Goal: Task Accomplishment & Management: Manage account settings

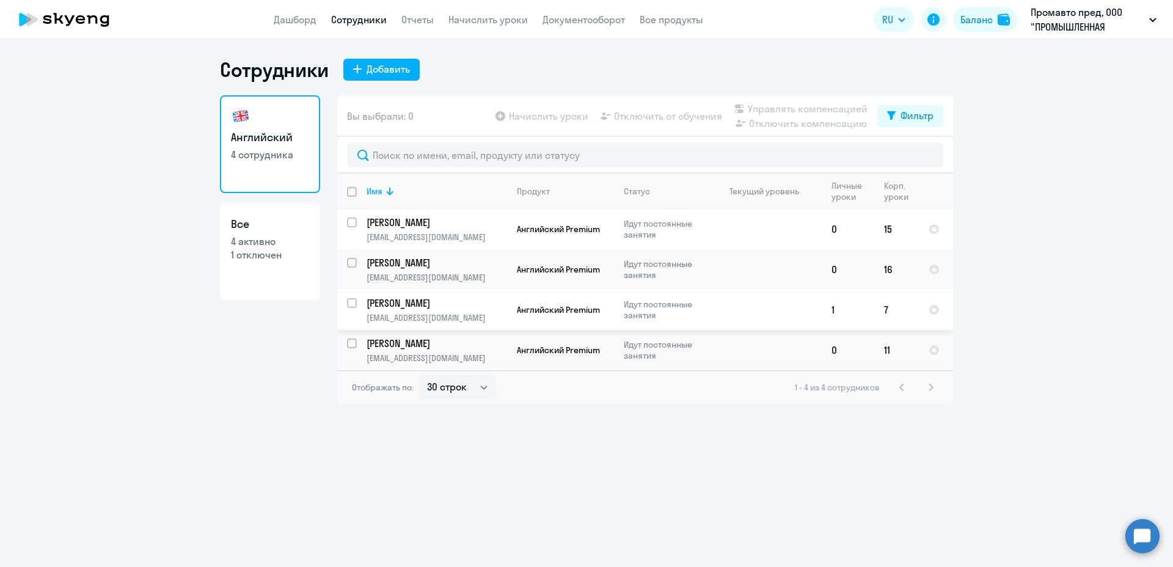
select select "30"
click at [254, 255] on p "1 отключен" at bounding box center [270, 254] width 78 height 13
select select "30"
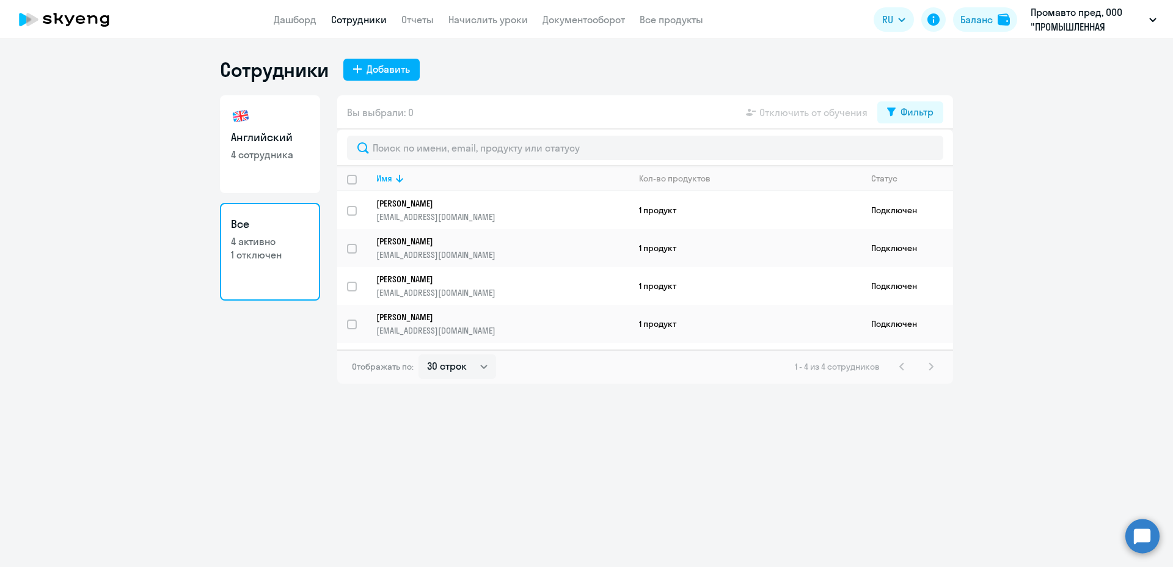
click at [254, 255] on p "1 отключен" at bounding box center [270, 254] width 78 height 13
click at [269, 255] on p "1 отключен" at bounding box center [270, 254] width 78 height 13
click at [261, 159] on p "4 сотрудника" at bounding box center [270, 154] width 78 height 13
select select "30"
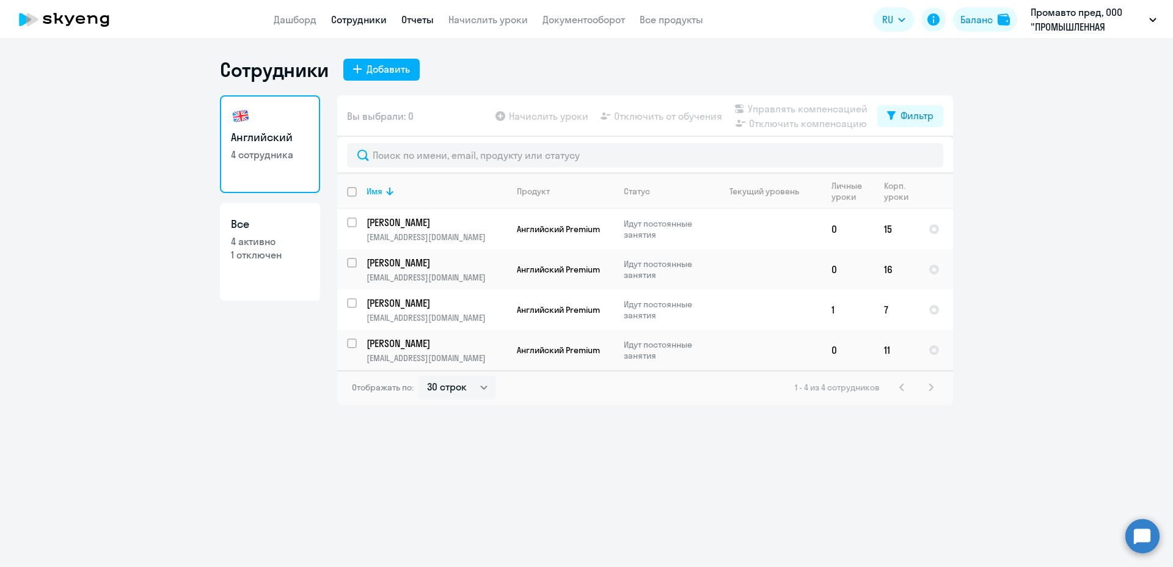
click at [403, 17] on link "Отчеты" at bounding box center [417, 19] width 32 height 12
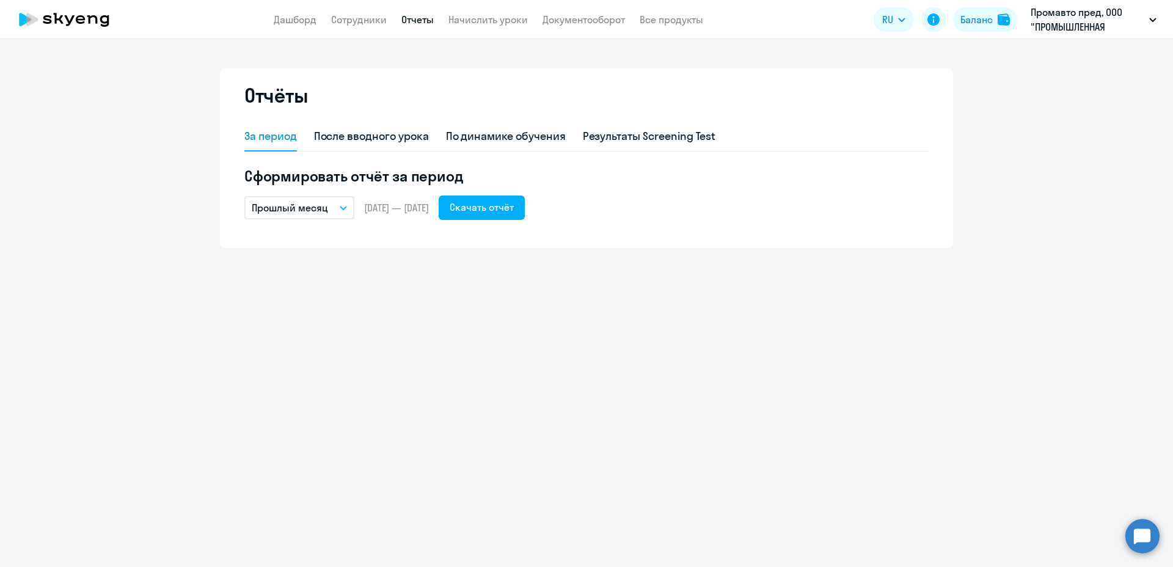
click at [387, 211] on span "01.09.2025 — 30.09.2025" at bounding box center [396, 207] width 65 height 13
click at [344, 206] on icon "button" at bounding box center [343, 208] width 7 height 4
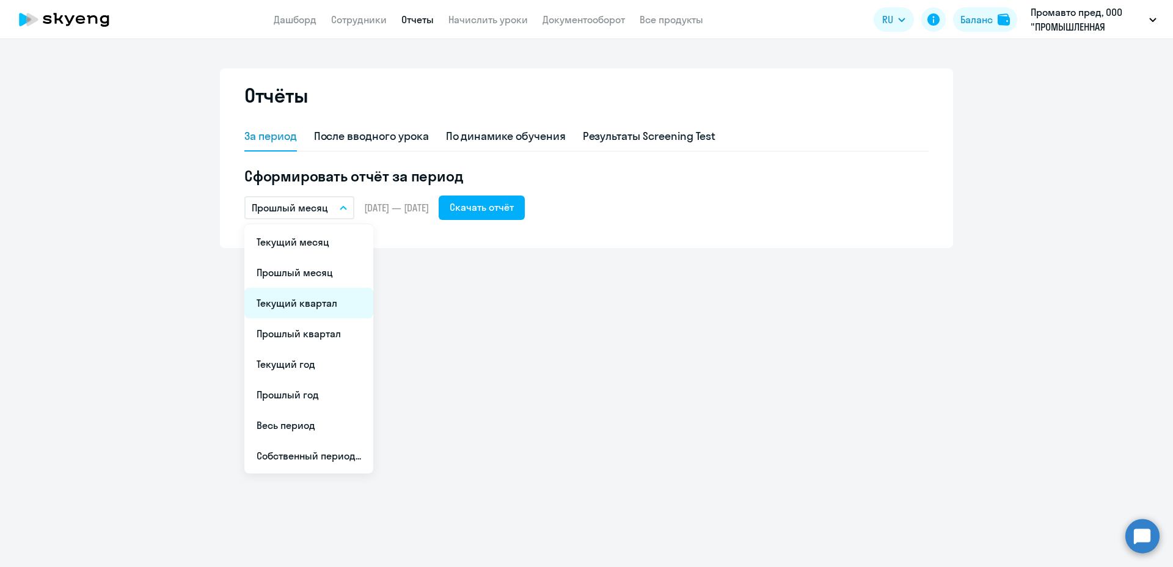
click at [299, 304] on li "Текущий квартал" at bounding box center [308, 303] width 129 height 31
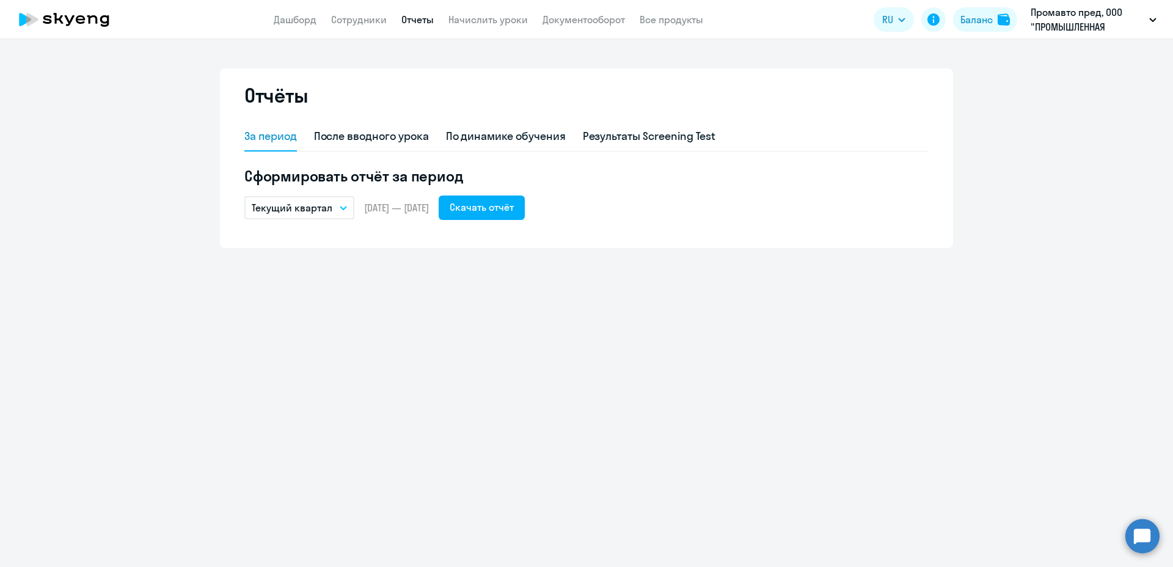
click at [348, 208] on button "Текущий квартал" at bounding box center [299, 207] width 110 height 23
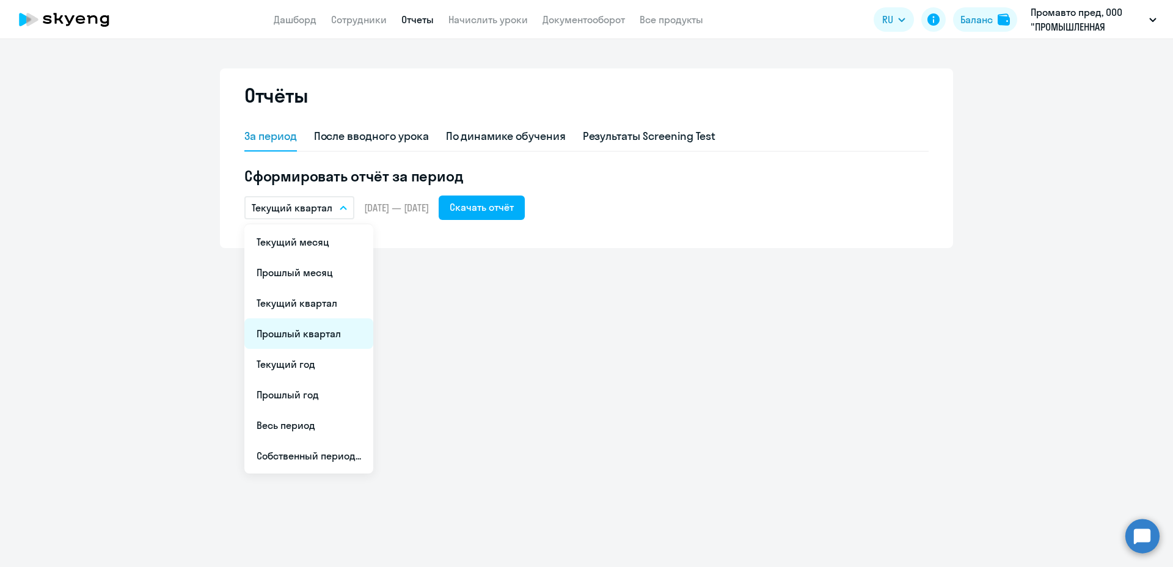
click at [295, 340] on li "Прошлый квартал" at bounding box center [308, 333] width 129 height 31
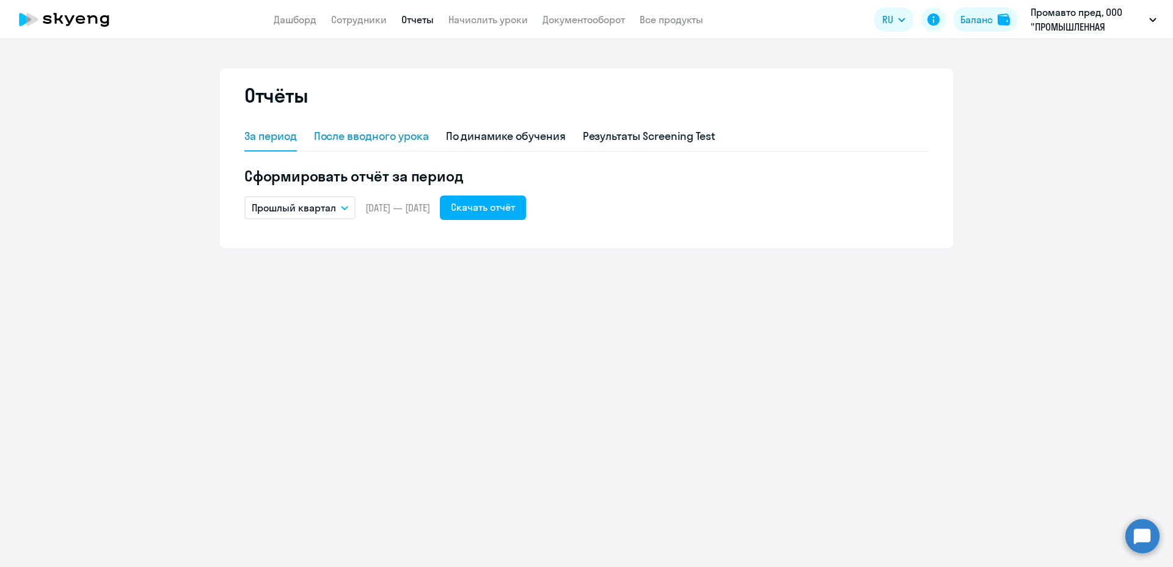
click at [349, 136] on div "После вводного урока" at bounding box center [371, 136] width 115 height 16
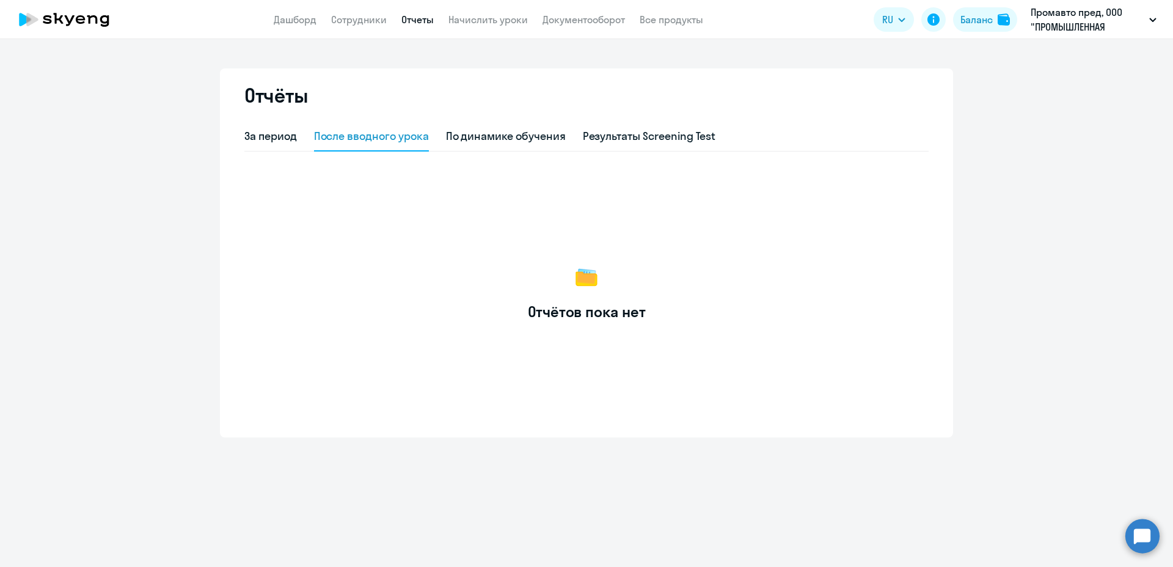
click at [445, 139] on div "За период После вводного урока По динамике обучения Результаты Screening Test" at bounding box center [586, 136] width 684 height 29
click at [461, 139] on div "По динамике обучения" at bounding box center [506, 136] width 120 height 16
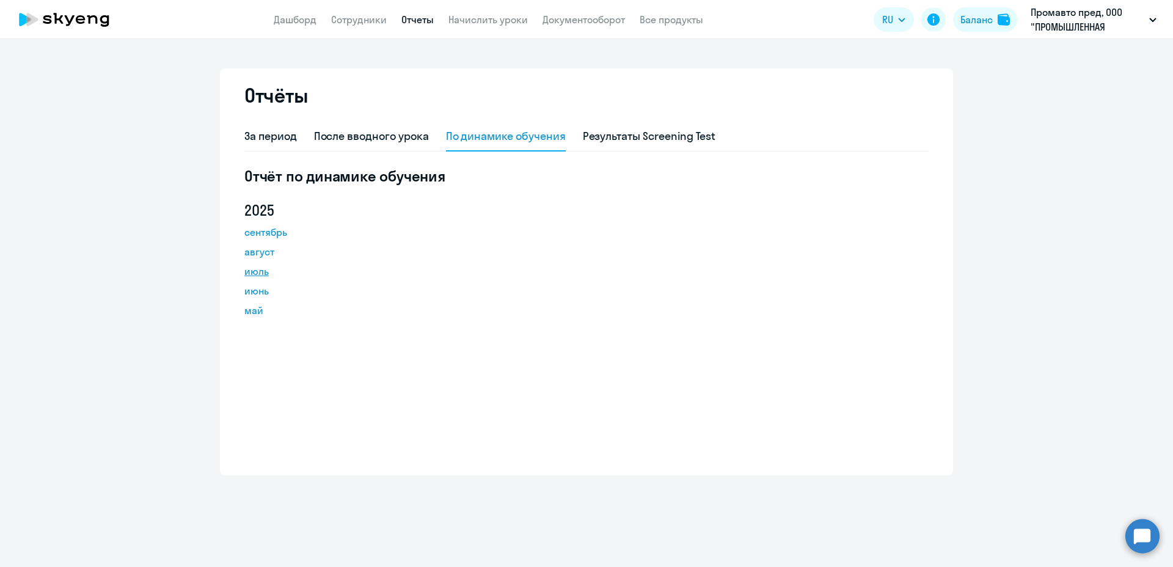
click at [265, 269] on link "июль" at bounding box center [299, 271] width 110 height 15
click at [296, 21] on link "Дашборд" at bounding box center [295, 19] width 43 height 12
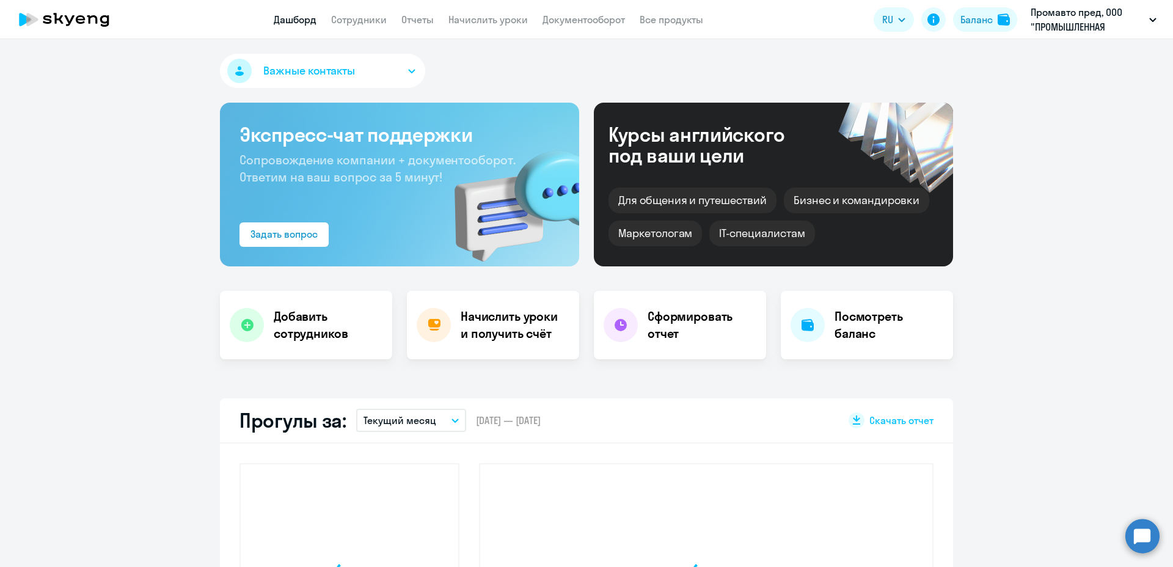
select select "30"
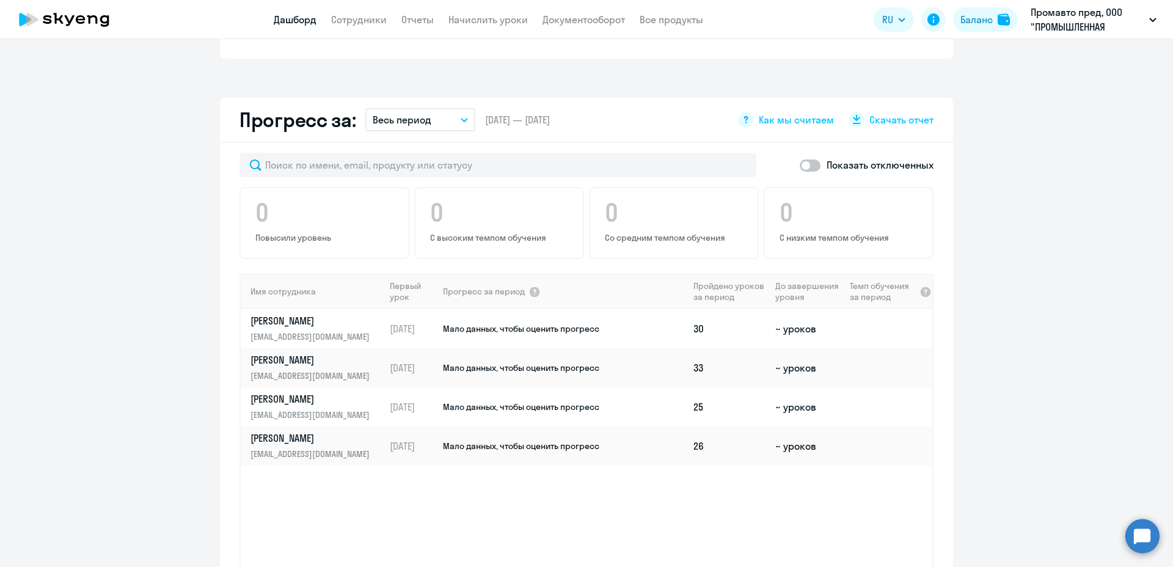
scroll to position [672, 0]
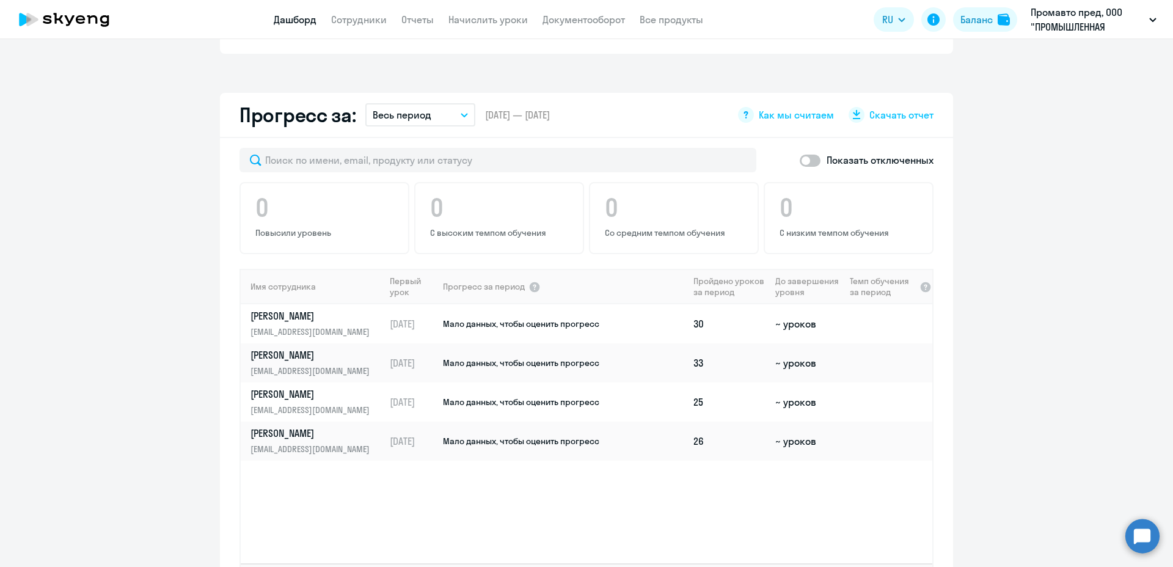
click at [461, 113] on icon "button" at bounding box center [464, 115] width 7 height 4
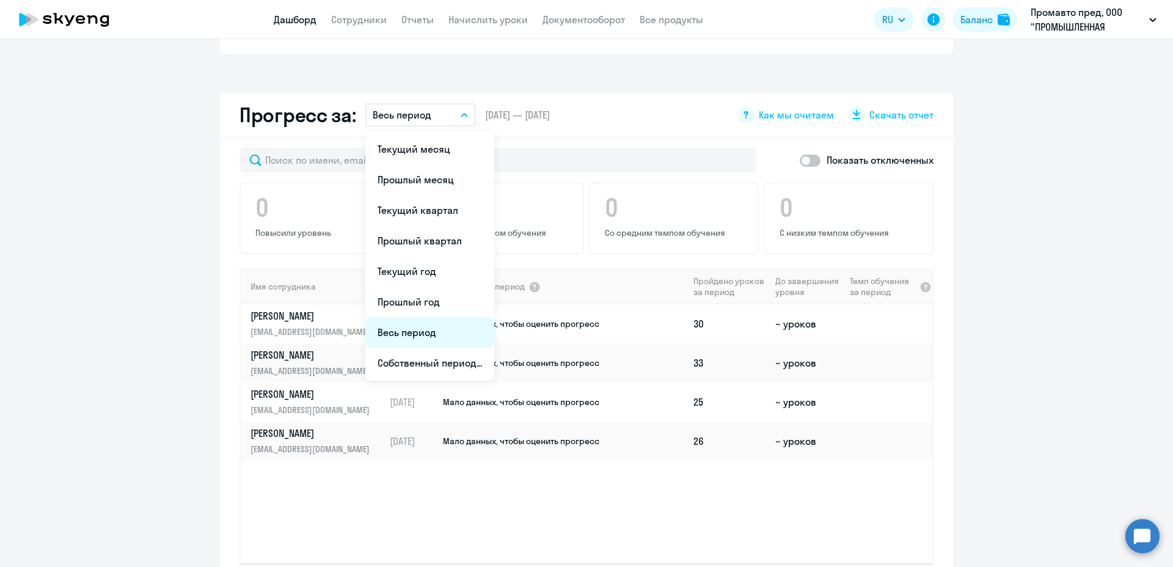
click at [415, 317] on li "Весь период" at bounding box center [429, 332] width 129 height 31
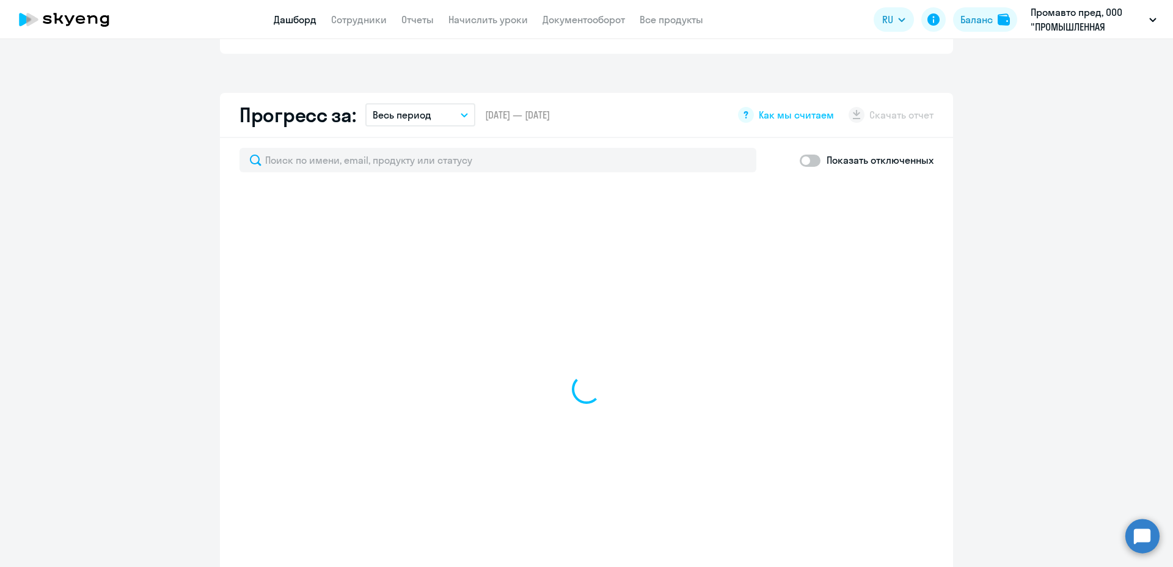
select select "30"
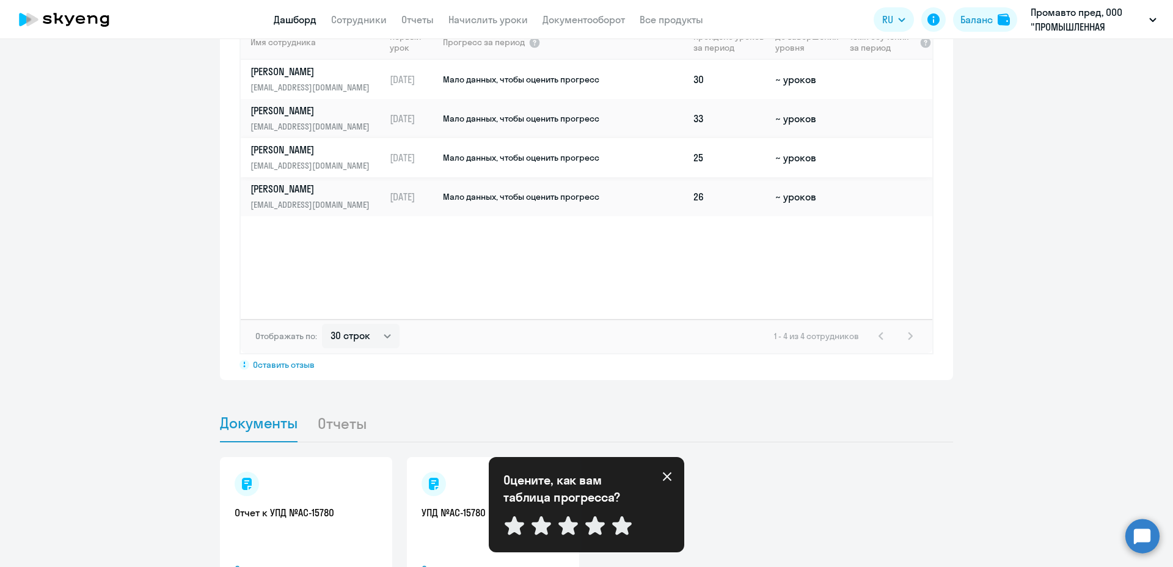
scroll to position [989, 0]
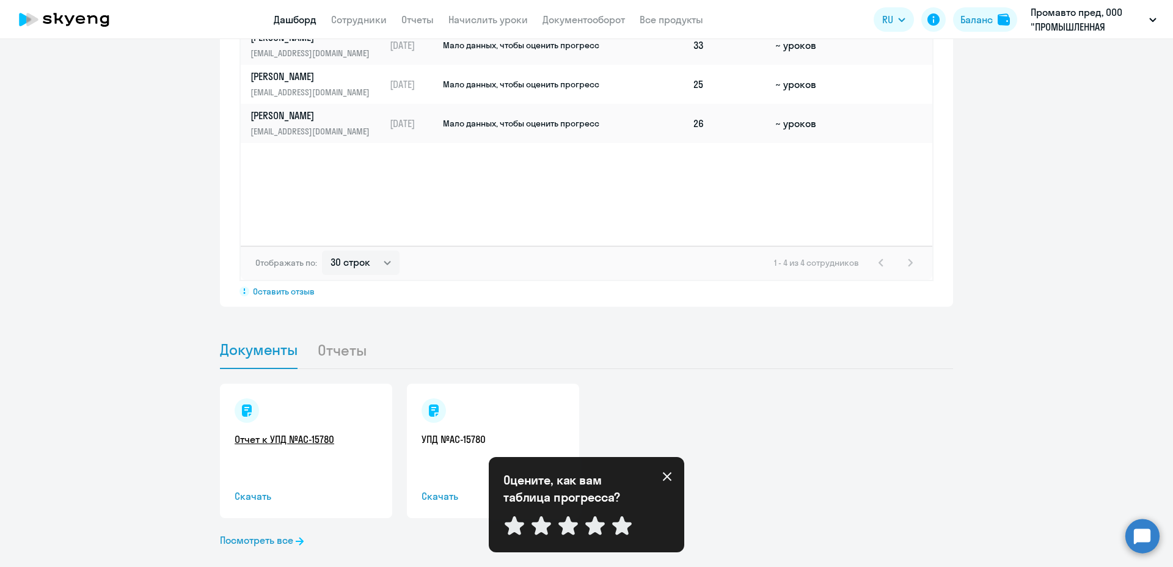
click at [279, 432] on link "Отчет к УПД №AC-15780" at bounding box center [306, 438] width 143 height 13
click at [262, 533] on link "Посмотреть все" at bounding box center [262, 540] width 84 height 15
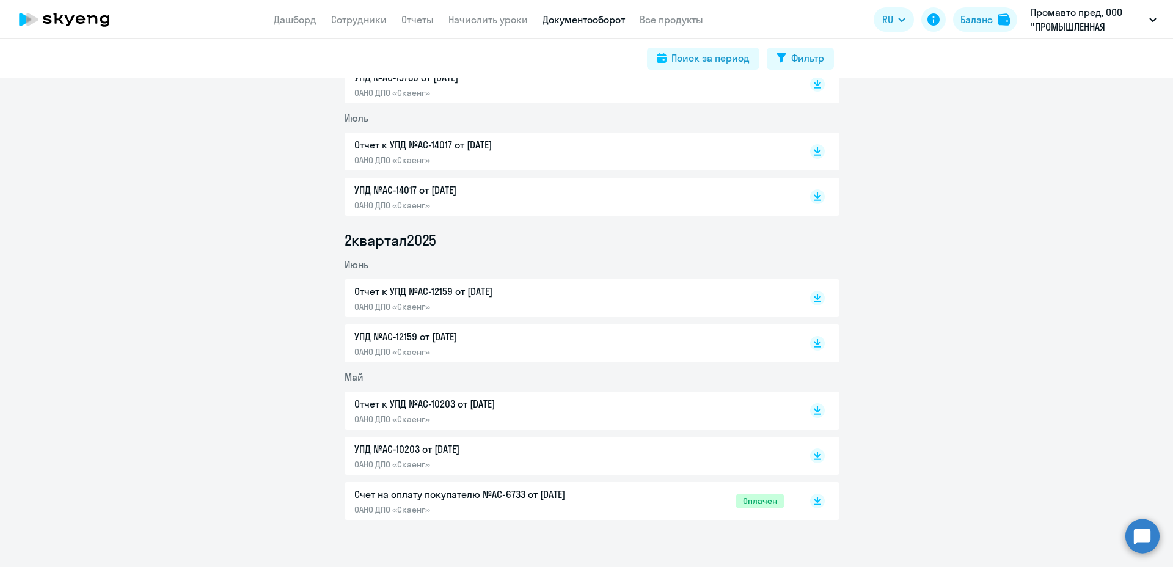
scroll to position [351, 0]
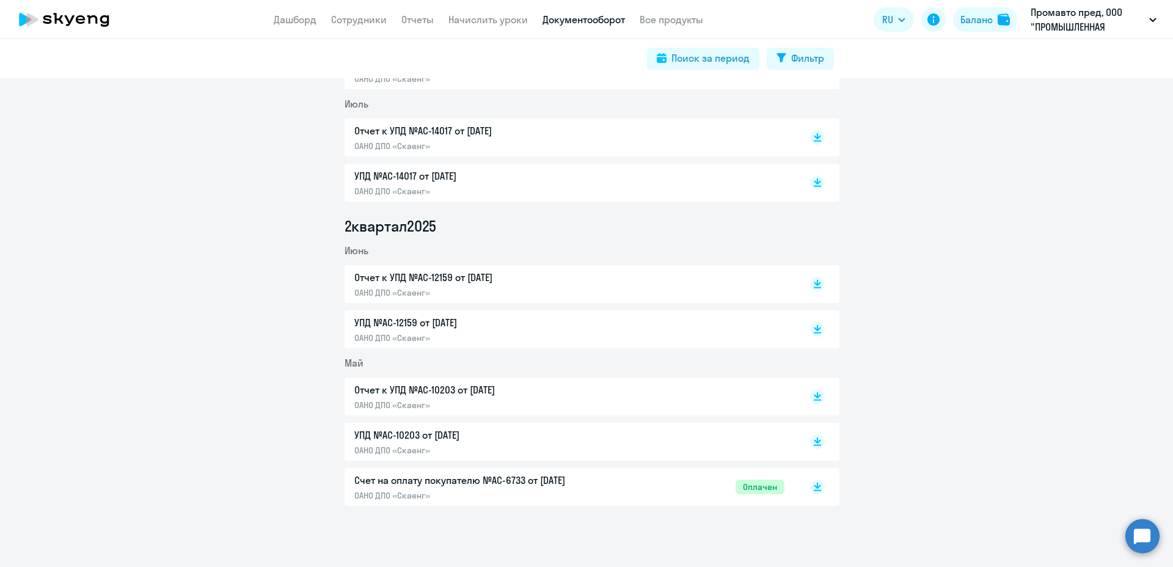
click at [745, 489] on span "Оплачен" at bounding box center [759, 486] width 49 height 15
click at [407, 433] on p "УПД №AC-10203 от 31.05.2025" at bounding box center [482, 435] width 257 height 15
click at [389, 390] on p "Отчет к УПД №AC-10203 от 31.05.2025" at bounding box center [482, 389] width 257 height 15
click at [410, 432] on p "УПД №AC-10203 от 31.05.2025" at bounding box center [482, 435] width 257 height 15
click at [425, 476] on p "Счет на оплату покупателю №AC-6733 от 26.05.2025" at bounding box center [482, 480] width 257 height 15
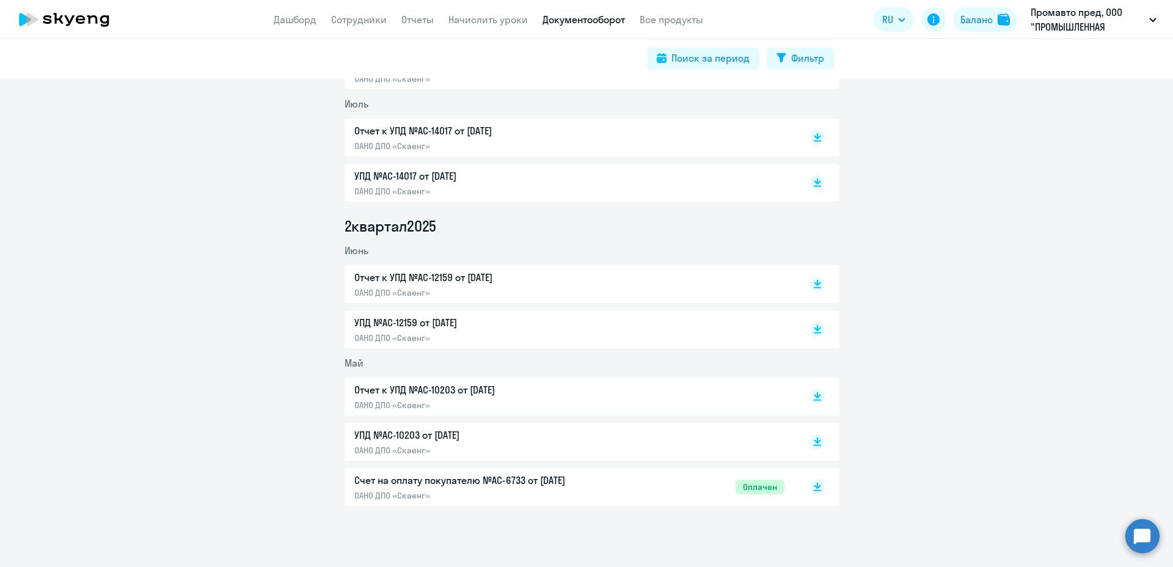
click at [375, 435] on p "УПД №AC-10203 от 31.05.2025" at bounding box center [482, 435] width 257 height 15
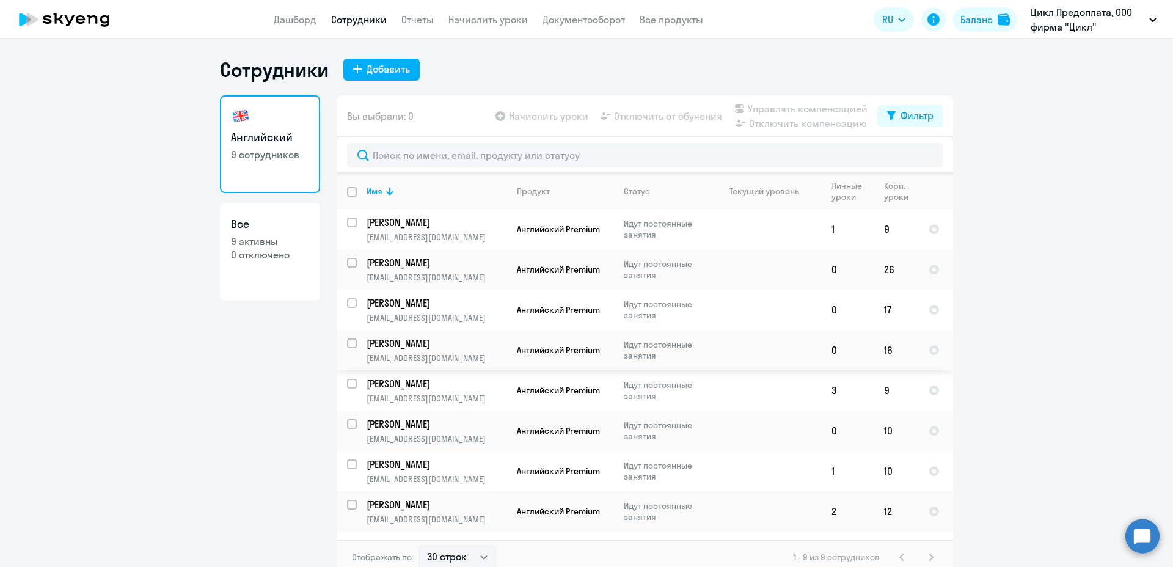
select select "30"
click at [292, 21] on link "Дашборд" at bounding box center [295, 19] width 43 height 12
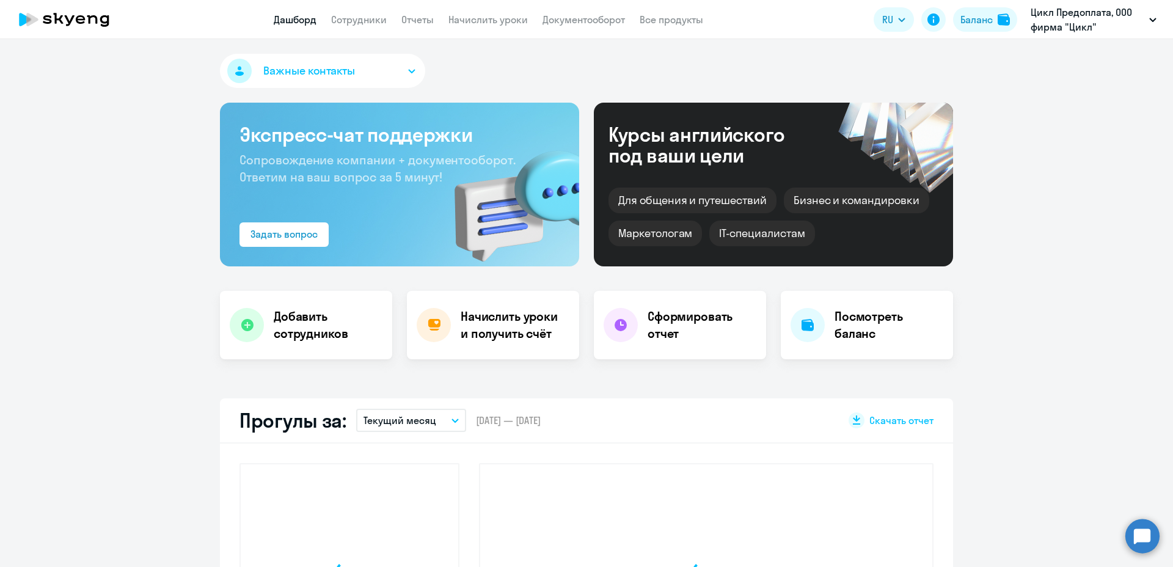
select select "30"
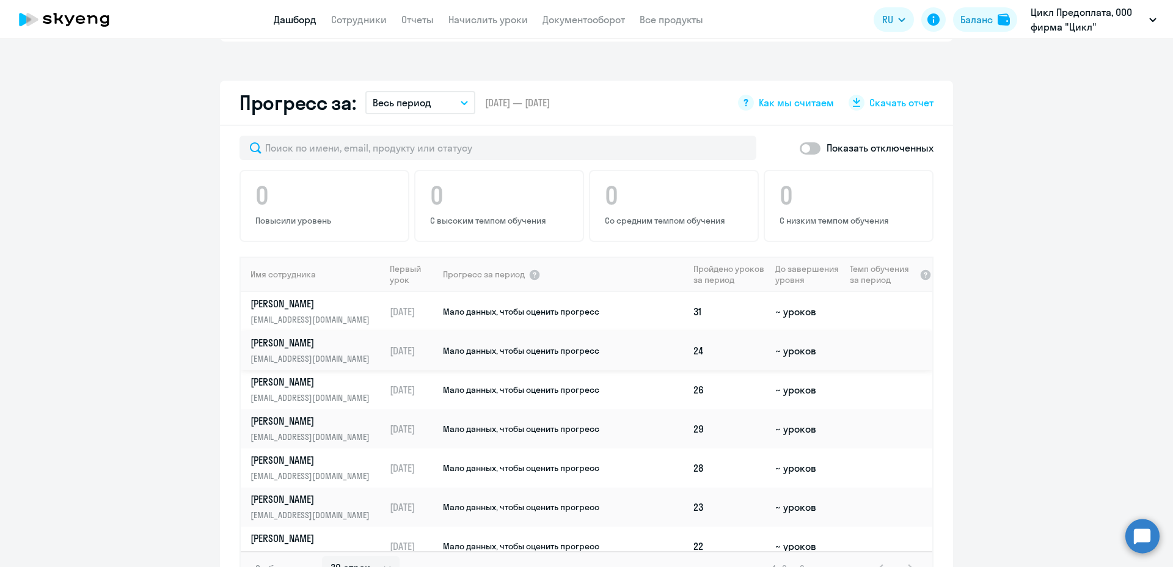
scroll to position [623, 0]
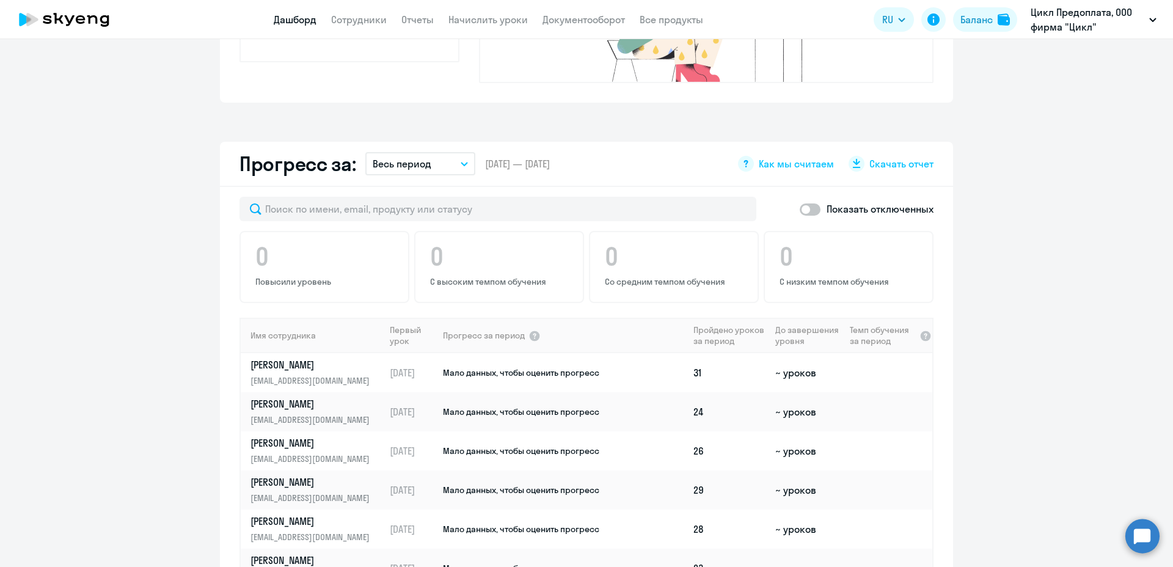
click at [461, 162] on icon "button" at bounding box center [464, 163] width 6 height 3
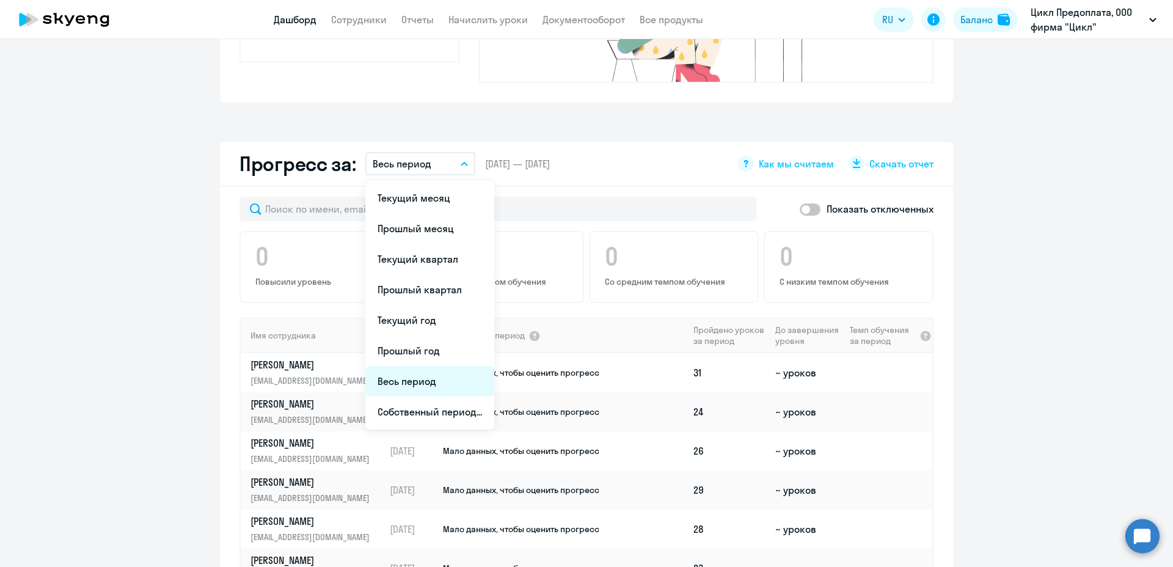
click at [421, 367] on li "Весь период" at bounding box center [429, 381] width 129 height 31
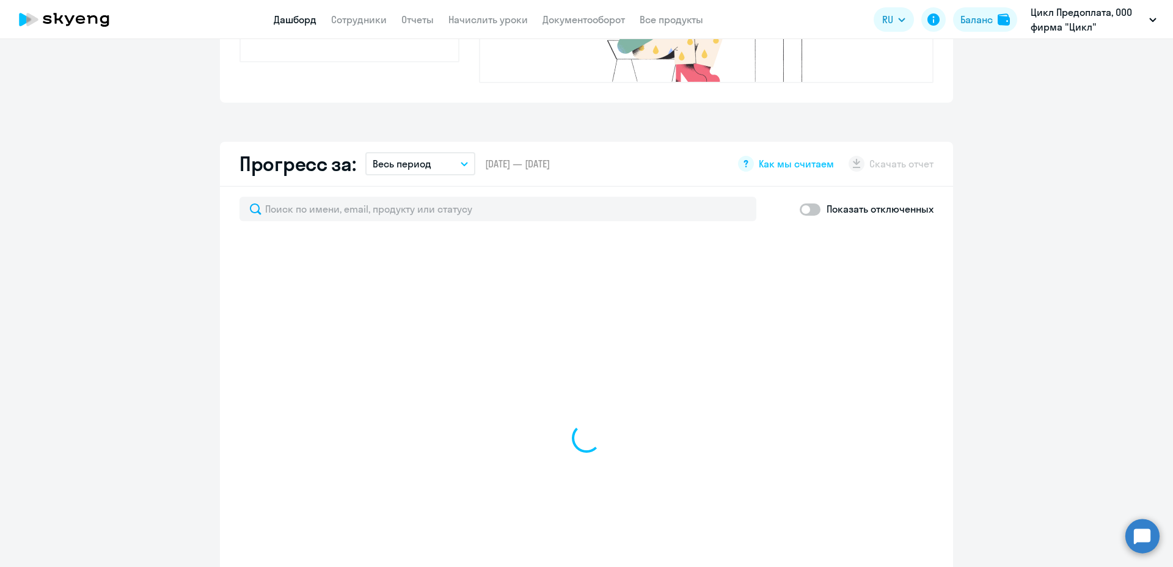
select select "30"
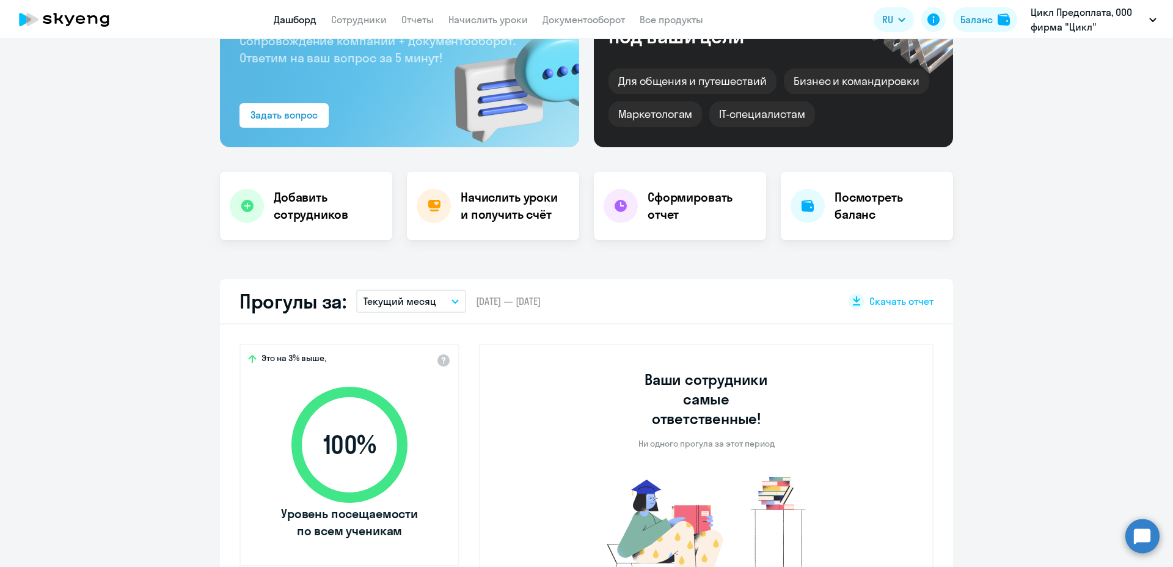
scroll to position [0, 0]
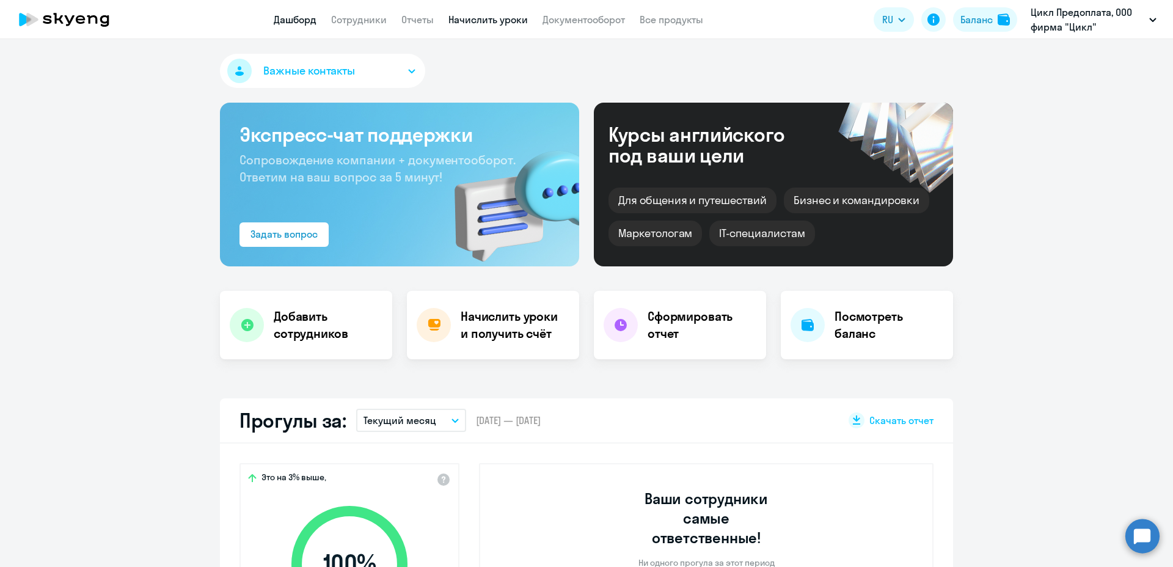
click at [494, 22] on link "Начислить уроки" at bounding box center [487, 19] width 79 height 12
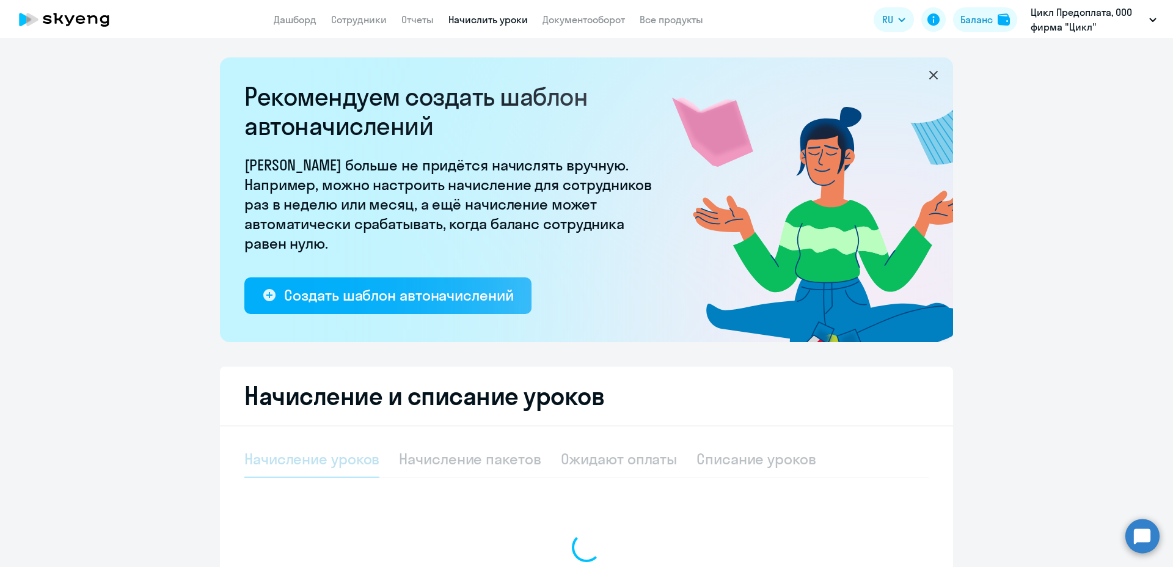
select select "10"
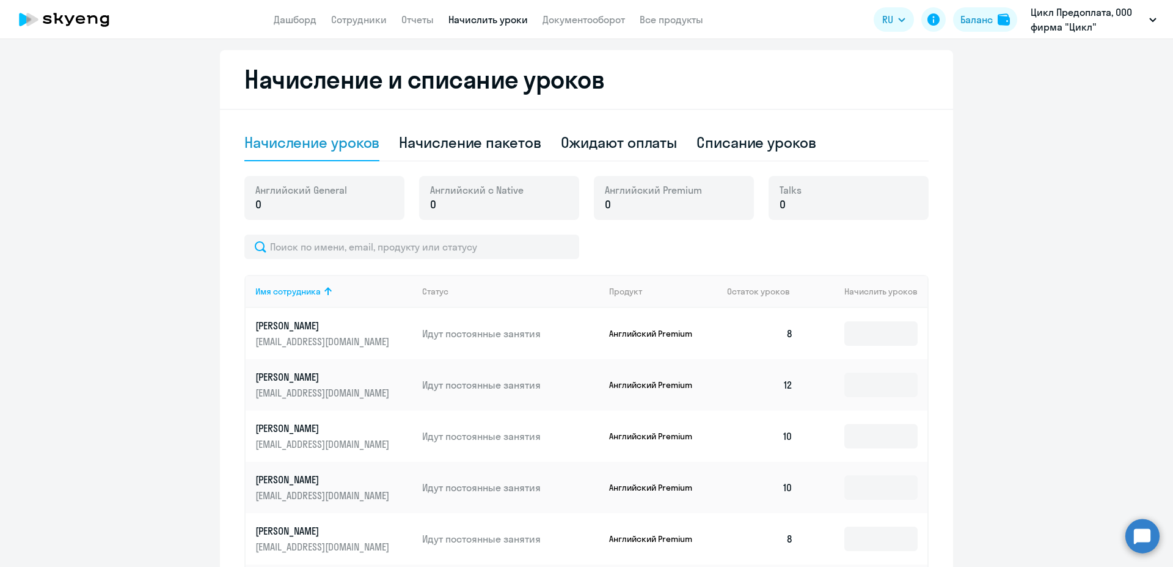
scroll to position [255, 0]
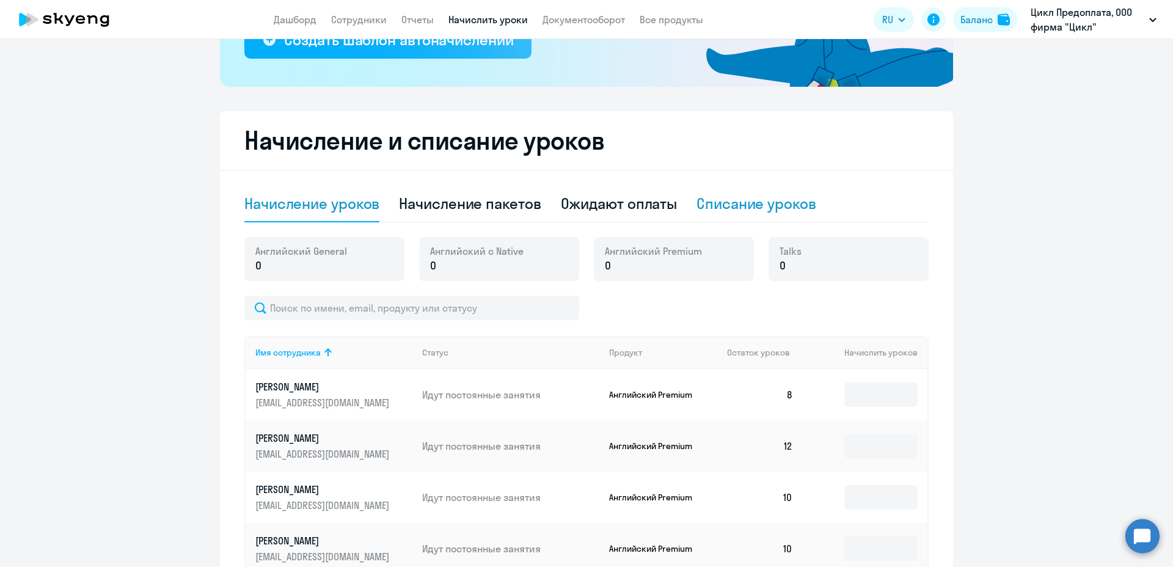
click at [743, 206] on div "Списание уроков" at bounding box center [756, 204] width 120 height 20
select select "10"
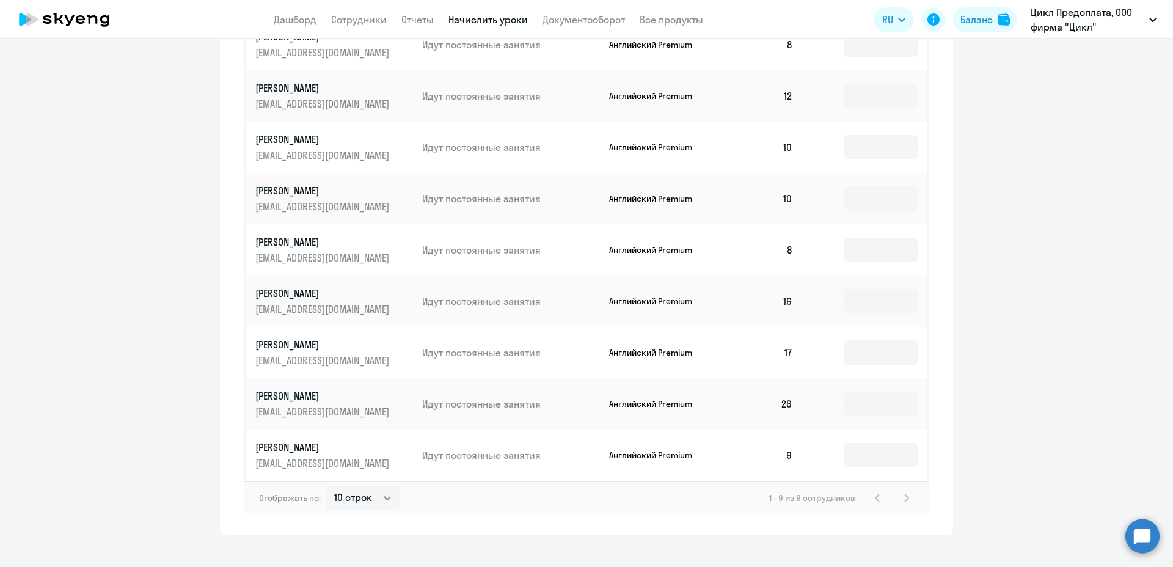
scroll to position [561, 0]
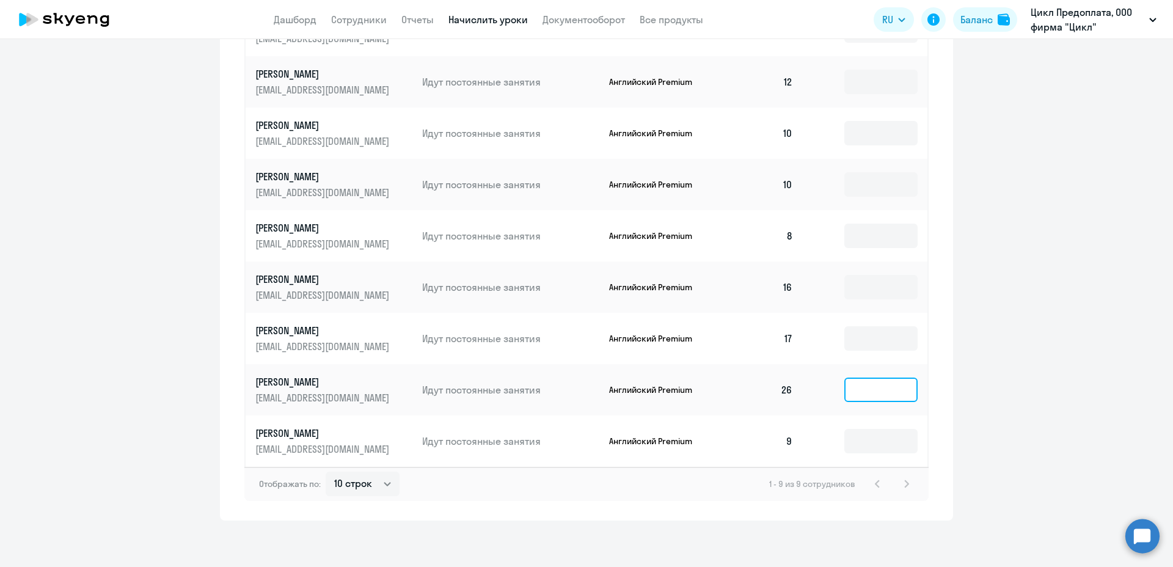
click at [886, 394] on input at bounding box center [880, 389] width 73 height 24
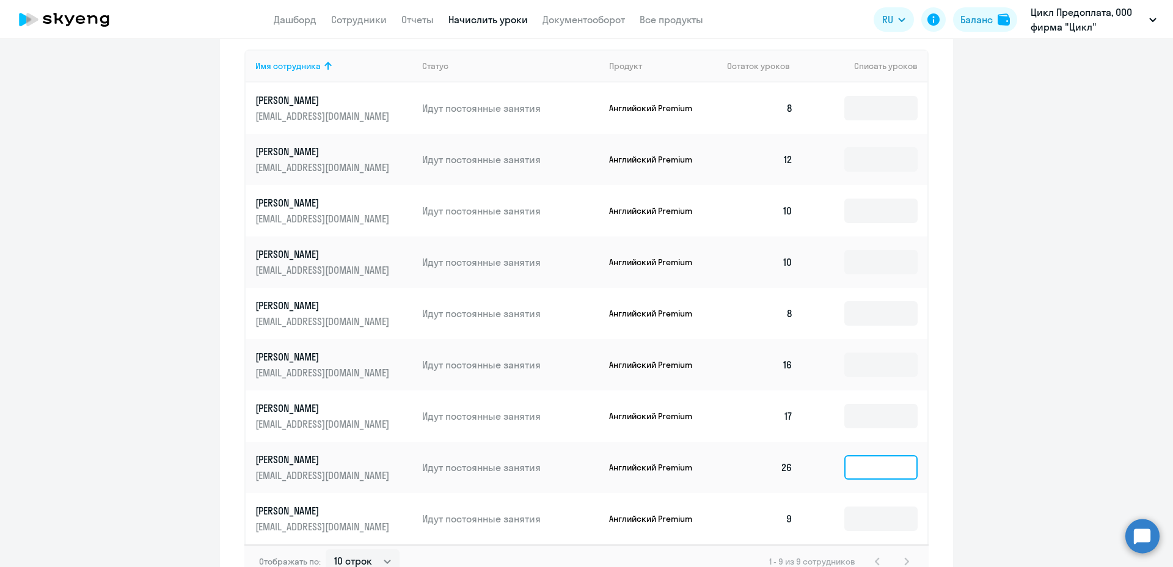
scroll to position [380, 0]
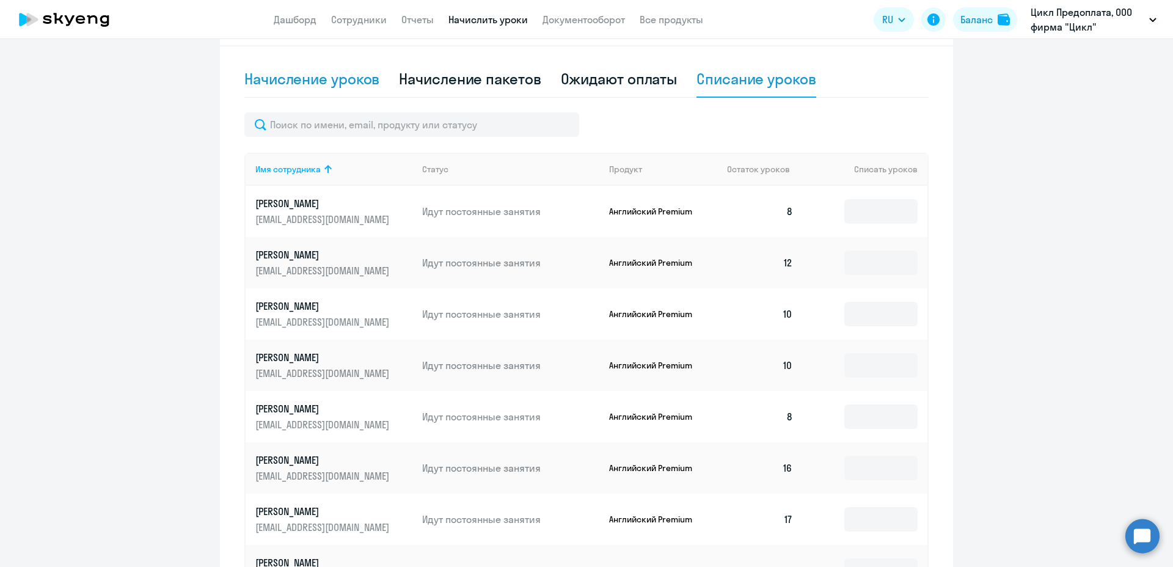
click at [307, 82] on div "Начисление уроков" at bounding box center [311, 79] width 135 height 20
select select "10"
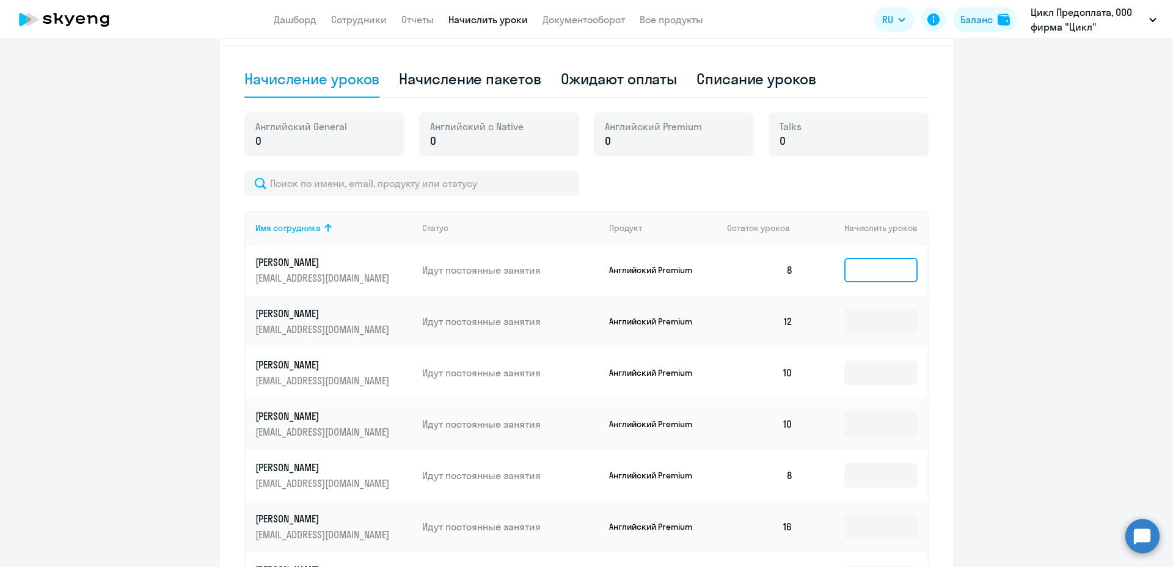
click at [894, 267] on input at bounding box center [880, 270] width 73 height 24
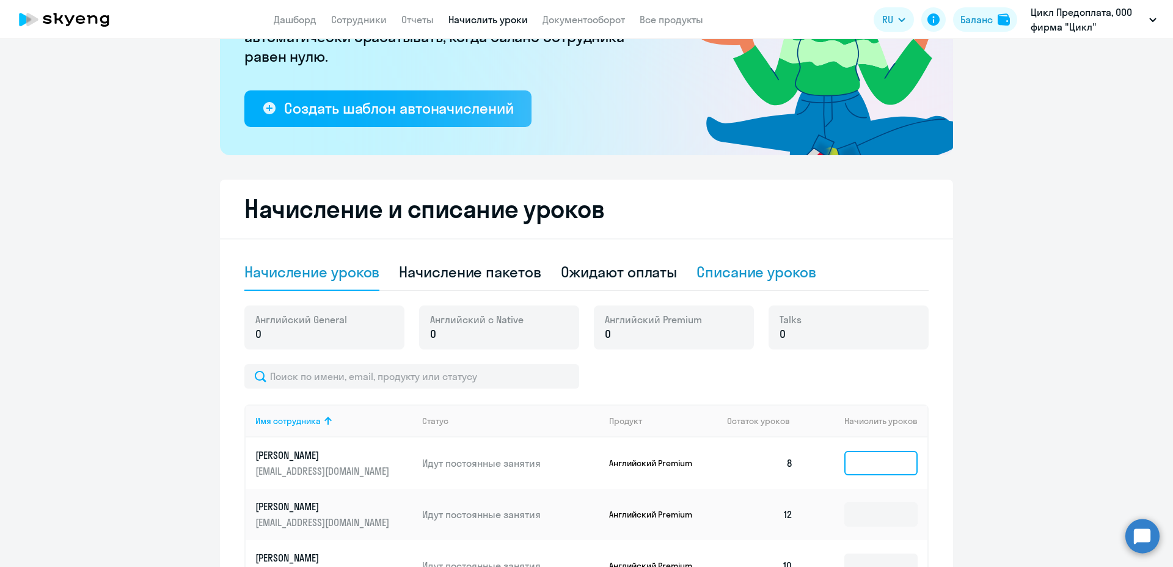
scroll to position [197, 0]
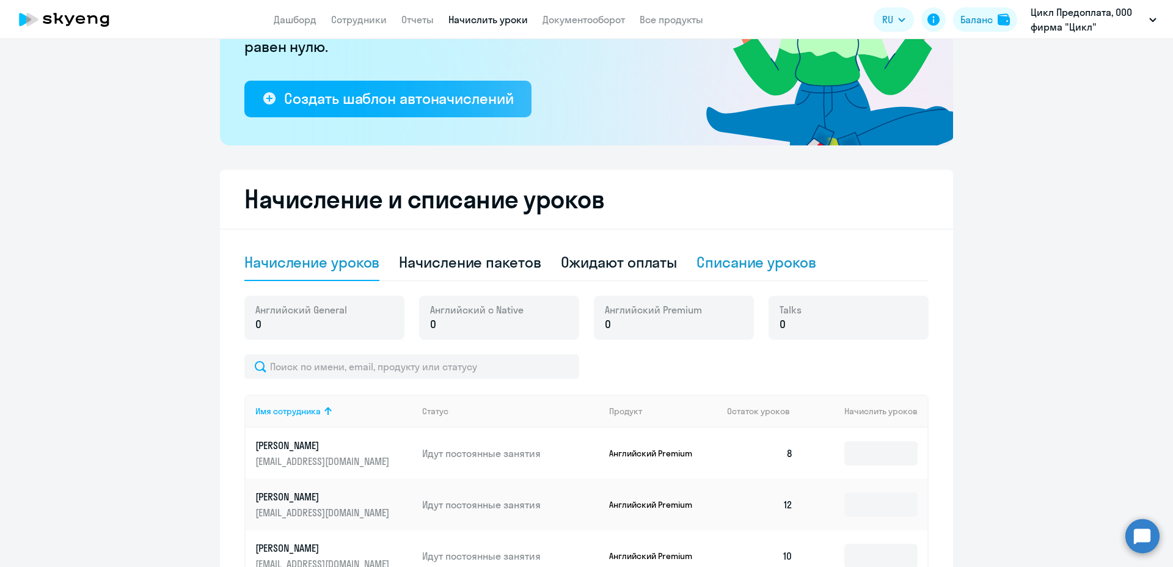
click at [733, 260] on div "Списание уроков" at bounding box center [756, 262] width 120 height 20
select select "10"
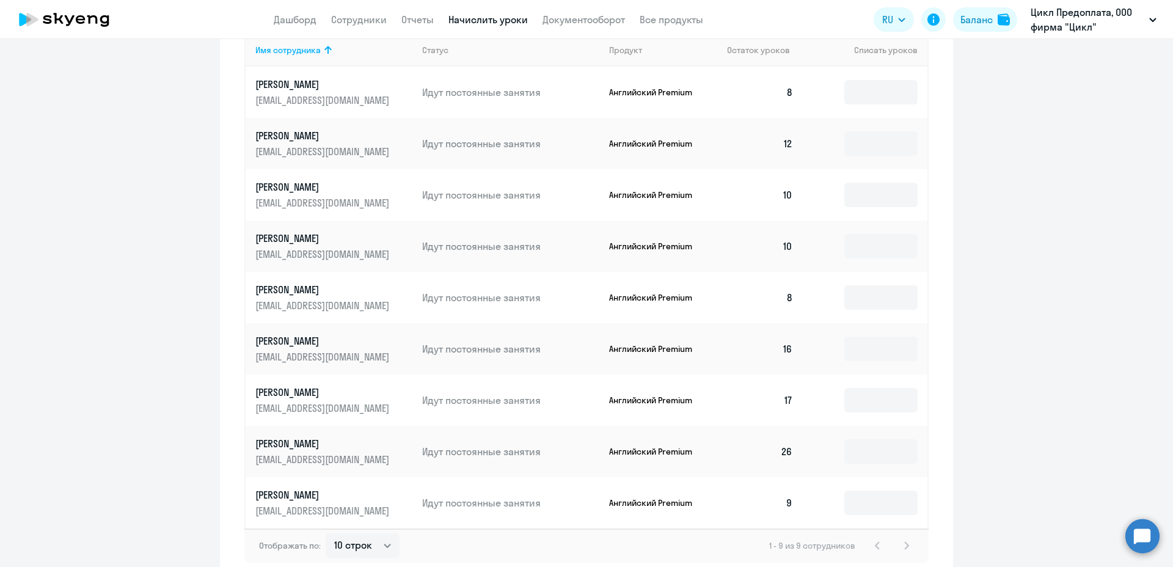
scroll to position [563, 0]
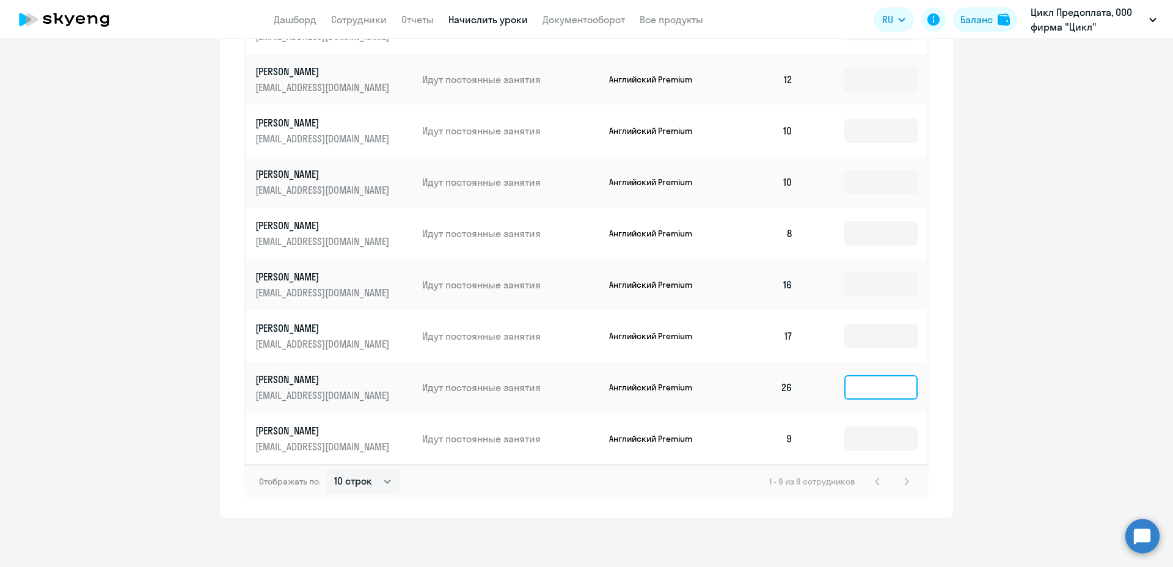
click at [862, 392] on input at bounding box center [880, 387] width 73 height 24
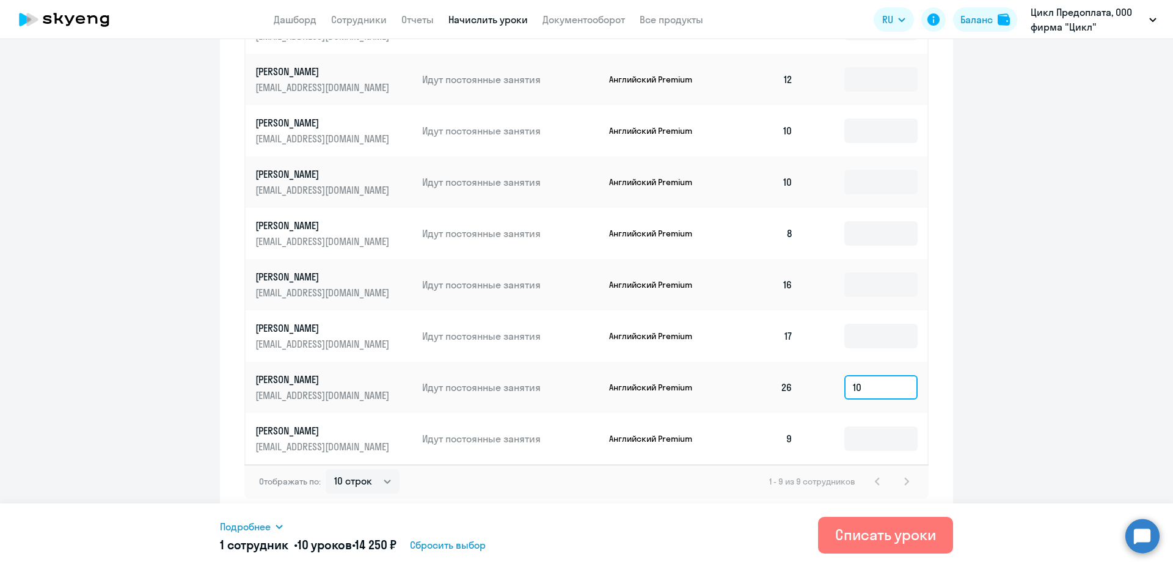
drag, startPoint x: 841, startPoint y: 388, endPoint x: 811, endPoint y: 387, distance: 30.0
click at [811, 387] on td "10" at bounding box center [865, 387] width 125 height 51
type input "16"
click at [990, 397] on ng-component "Рекомендуем создать шаблон автоначислений Уроки больше не придётся начислять вр…" at bounding box center [586, 6] width 1173 height 1024
click at [894, 534] on div "Списать уроки" at bounding box center [885, 535] width 101 height 20
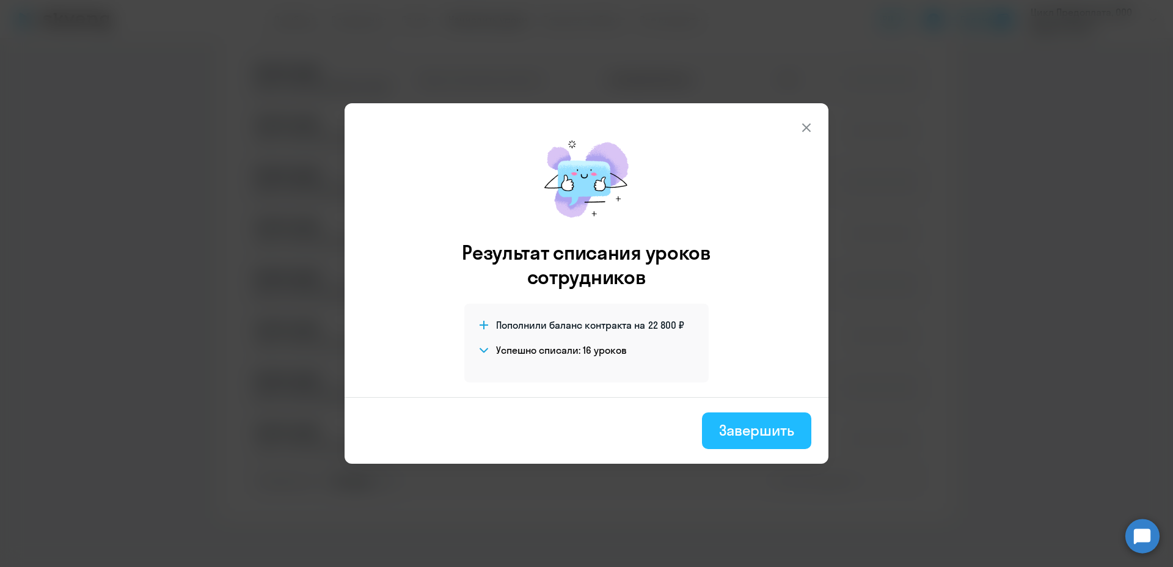
click at [727, 435] on div "Завершить" at bounding box center [756, 430] width 75 height 20
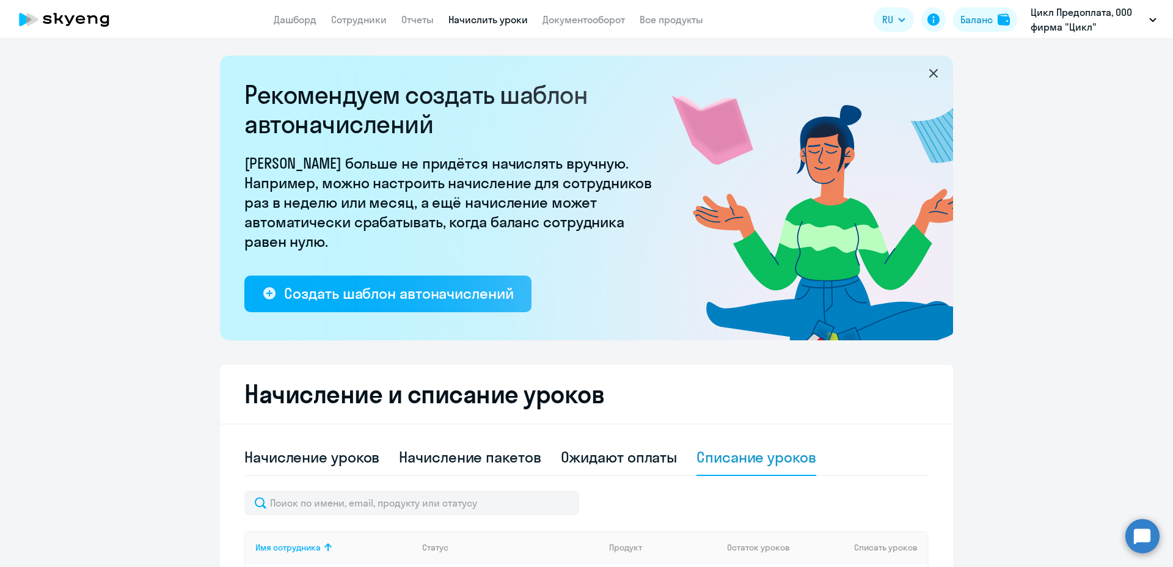
scroll to position [0, 0]
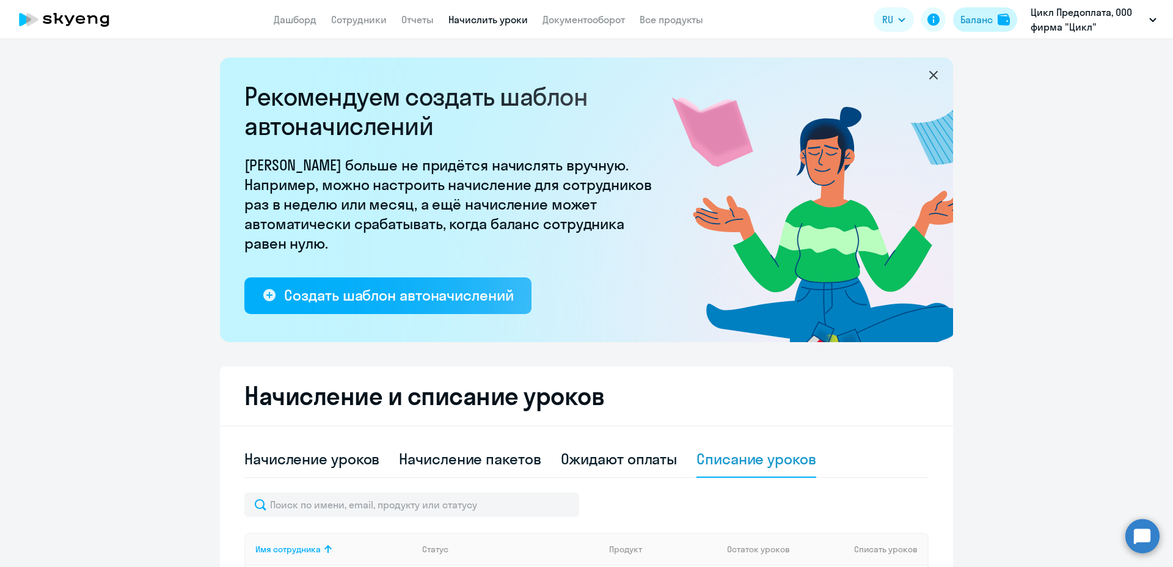
click at [970, 23] on div "Баланс" at bounding box center [976, 19] width 32 height 15
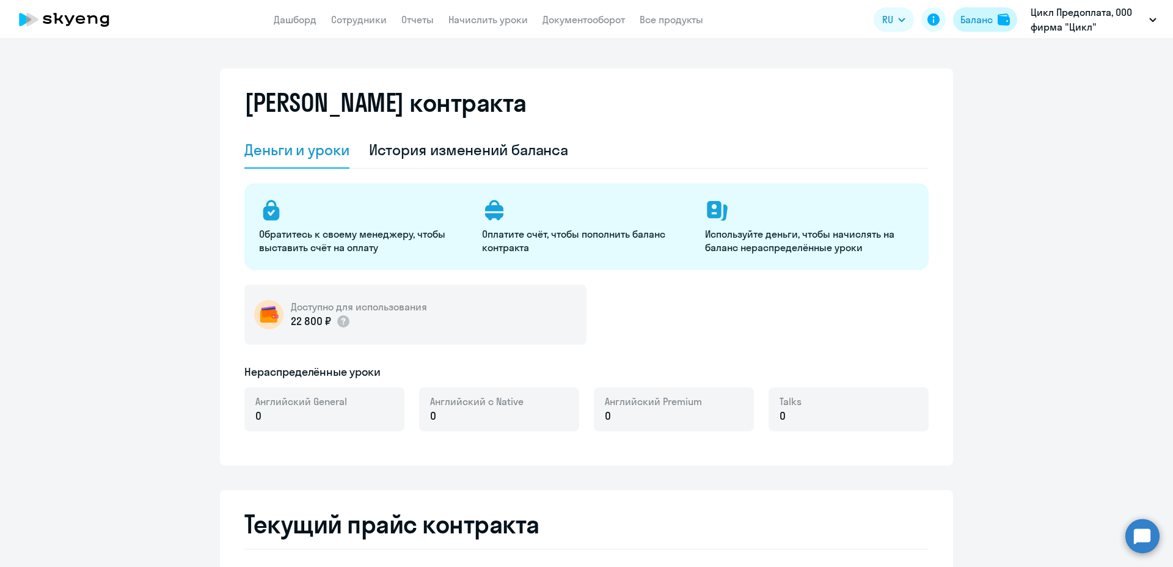
select select "english_adult_not_native_speaker"
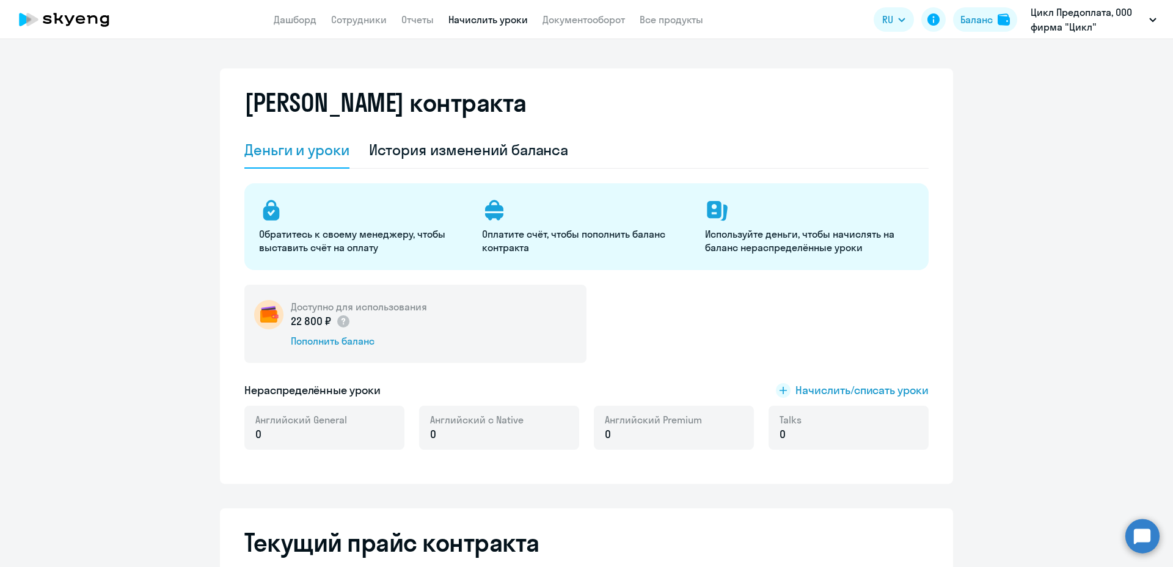
click at [473, 20] on link "Начислить уроки" at bounding box center [487, 19] width 79 height 12
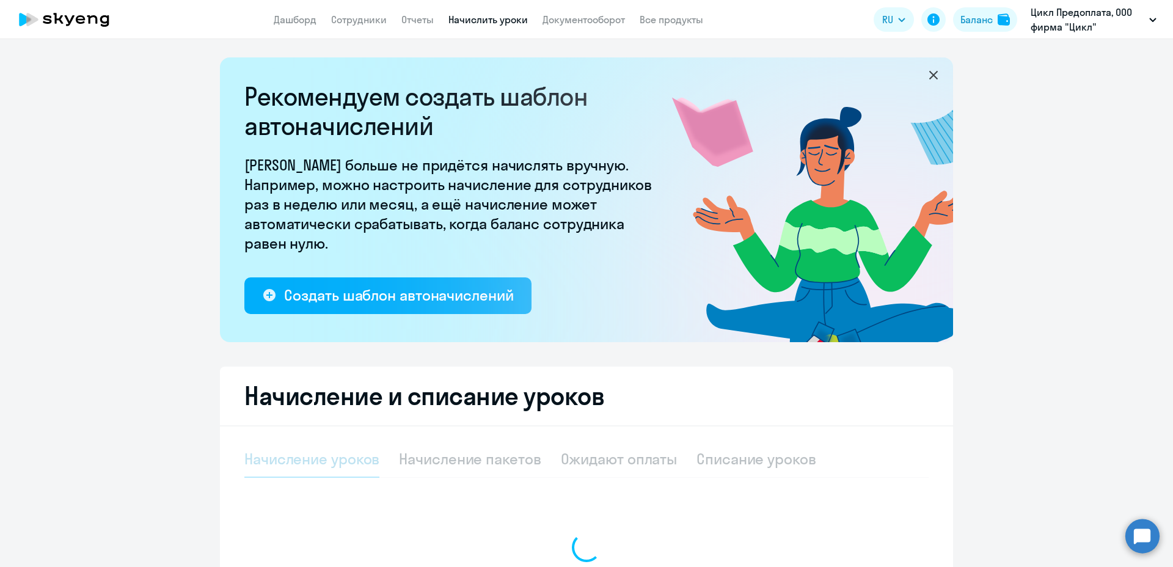
select select "10"
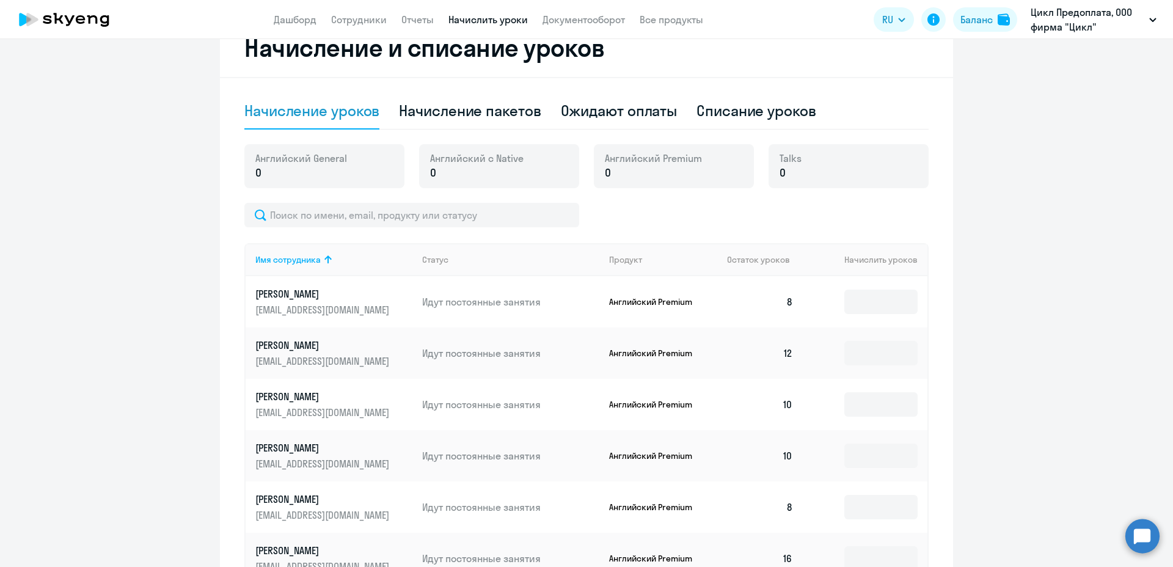
scroll to position [366, 0]
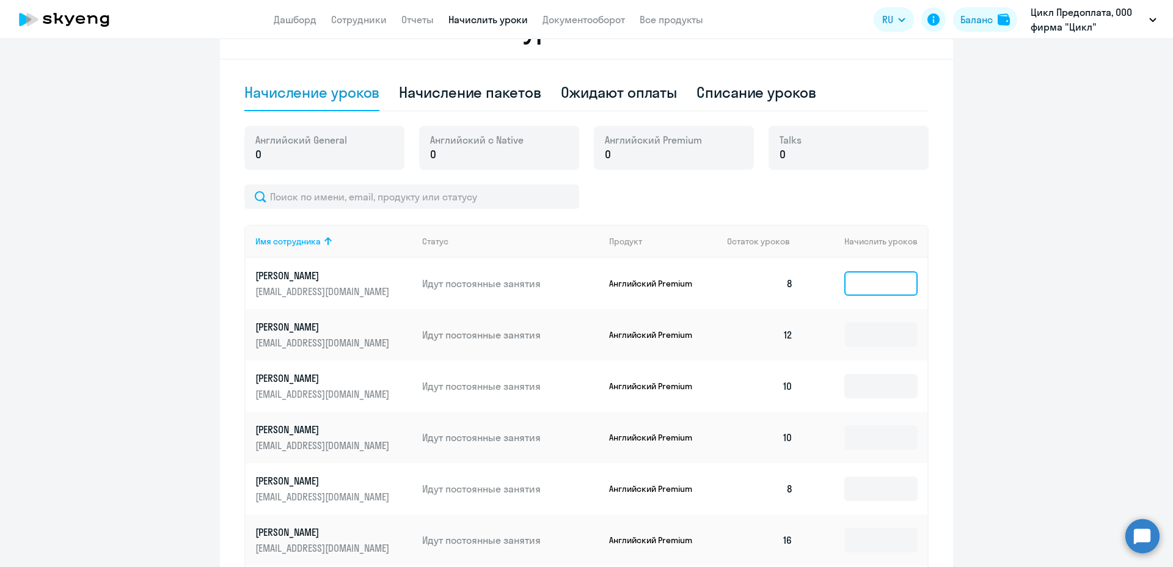
click at [872, 285] on input at bounding box center [880, 283] width 73 height 24
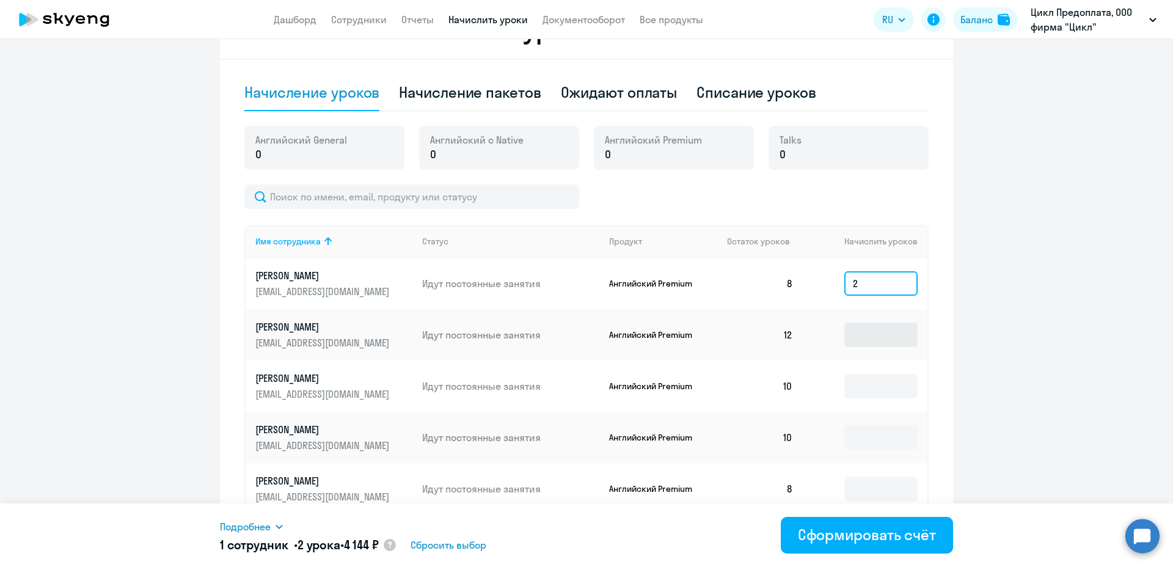
type input "2"
click at [850, 328] on input at bounding box center [880, 334] width 73 height 24
type input "2"
click at [873, 387] on input at bounding box center [880, 386] width 73 height 24
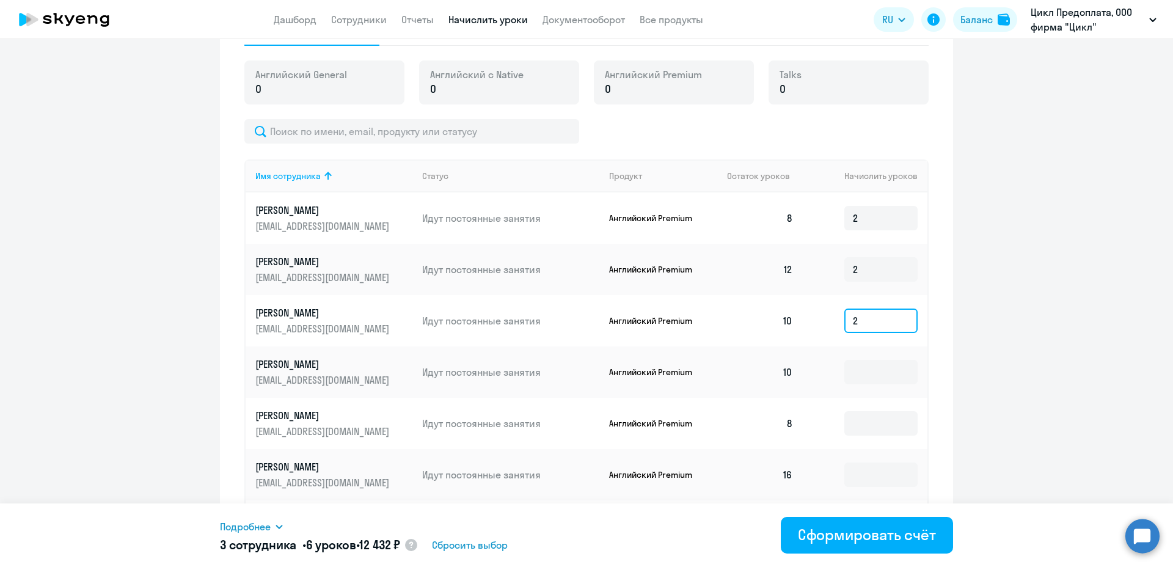
scroll to position [489, 0]
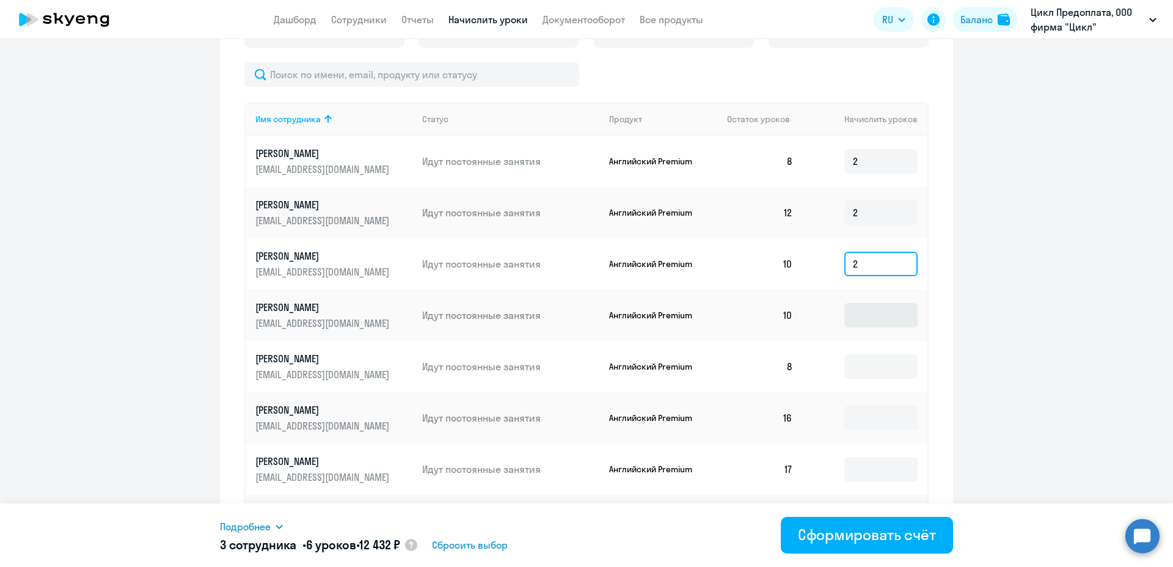
type input "2"
click at [857, 309] on input at bounding box center [880, 315] width 73 height 24
type input "2"
click at [862, 376] on input at bounding box center [880, 366] width 73 height 24
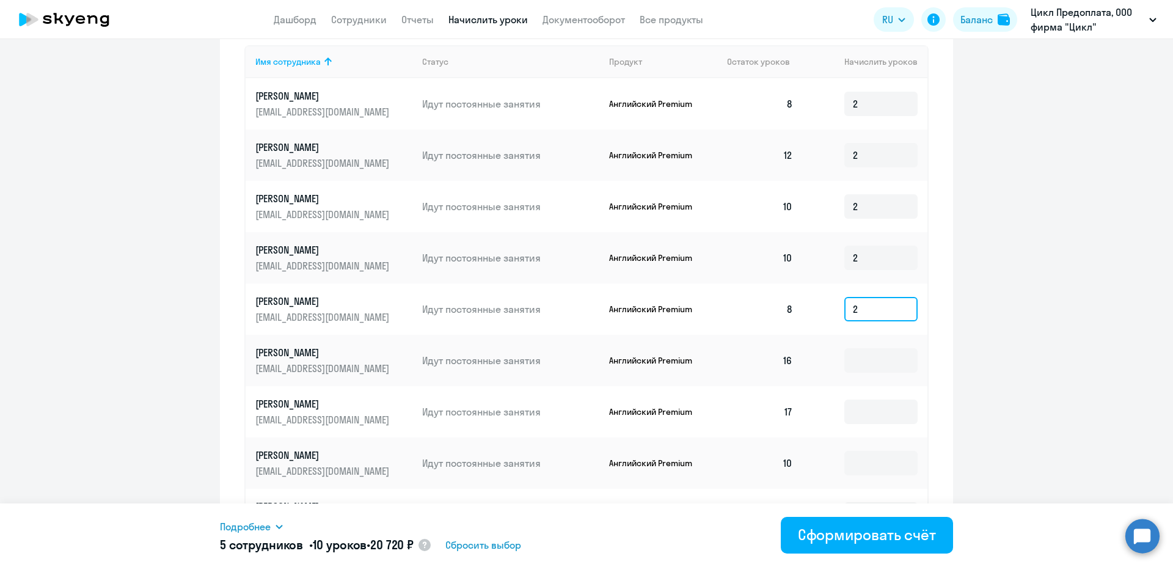
scroll to position [611, 0]
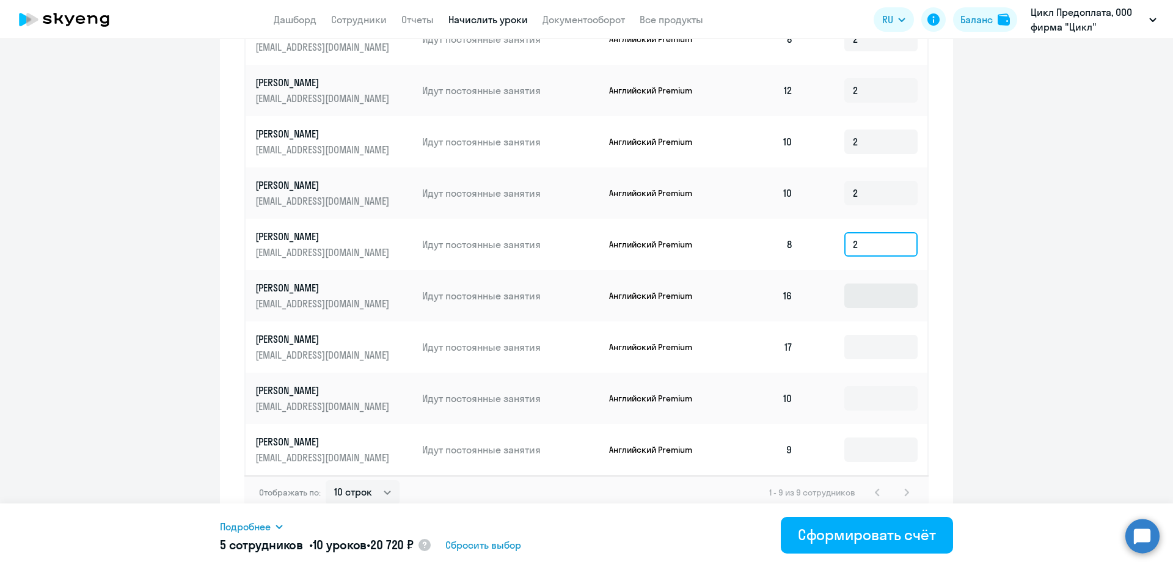
type input "2"
drag, startPoint x: 864, startPoint y: 301, endPoint x: 873, endPoint y: 296, distance: 10.4
click at [864, 301] on input at bounding box center [880, 295] width 73 height 24
type input "2"
click at [851, 349] on input at bounding box center [880, 347] width 73 height 24
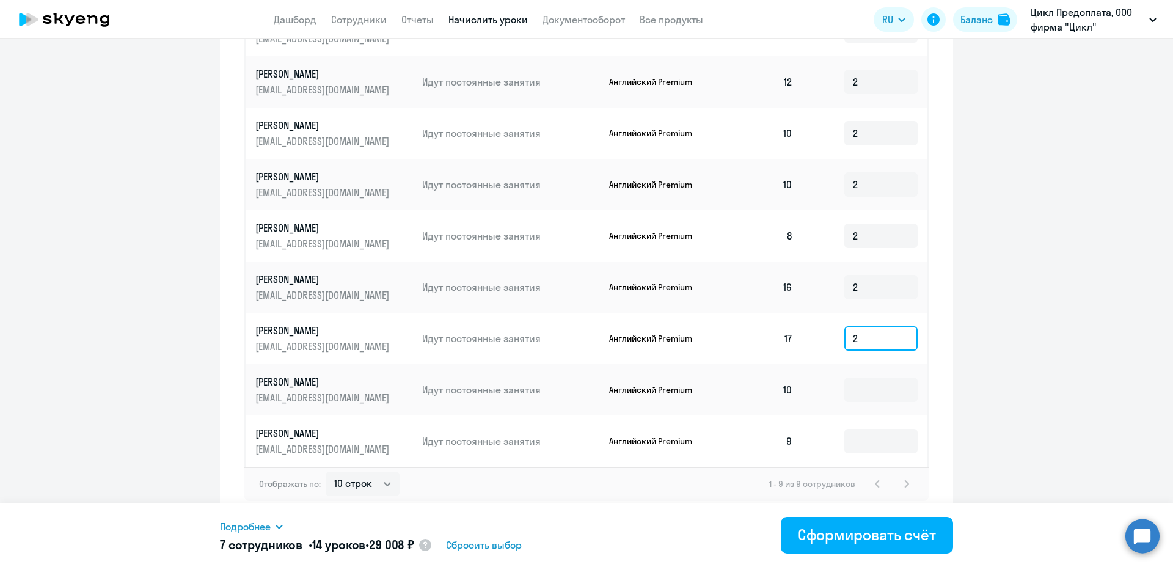
scroll to position [622, 0]
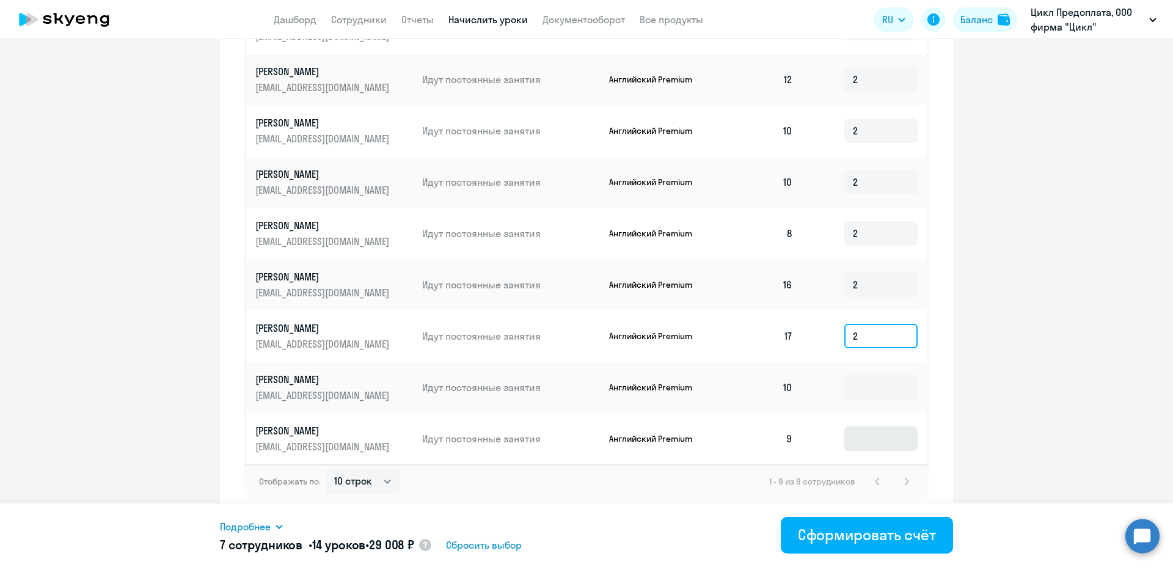
type input "2"
click at [875, 435] on input at bounding box center [880, 438] width 73 height 24
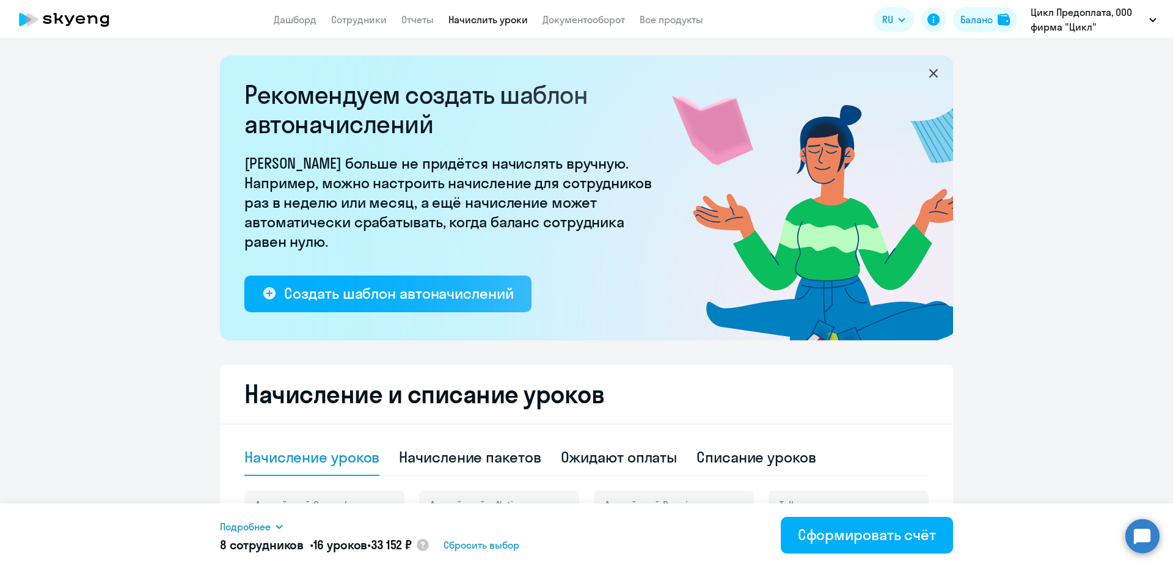
scroll to position [0, 0]
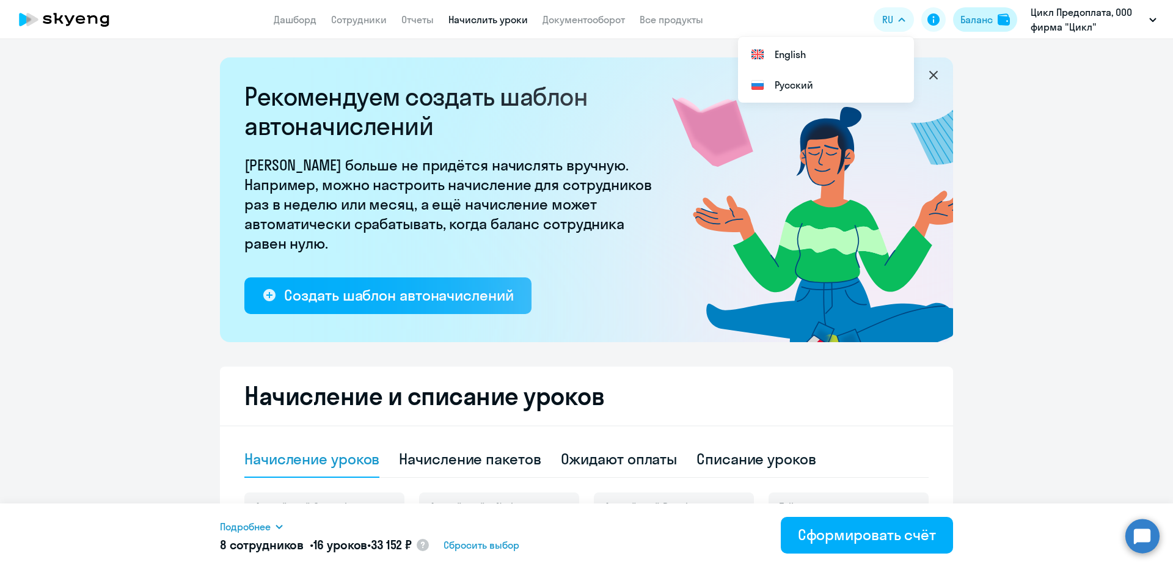
type input "2"
click at [972, 18] on div "Баланс" at bounding box center [976, 19] width 32 height 15
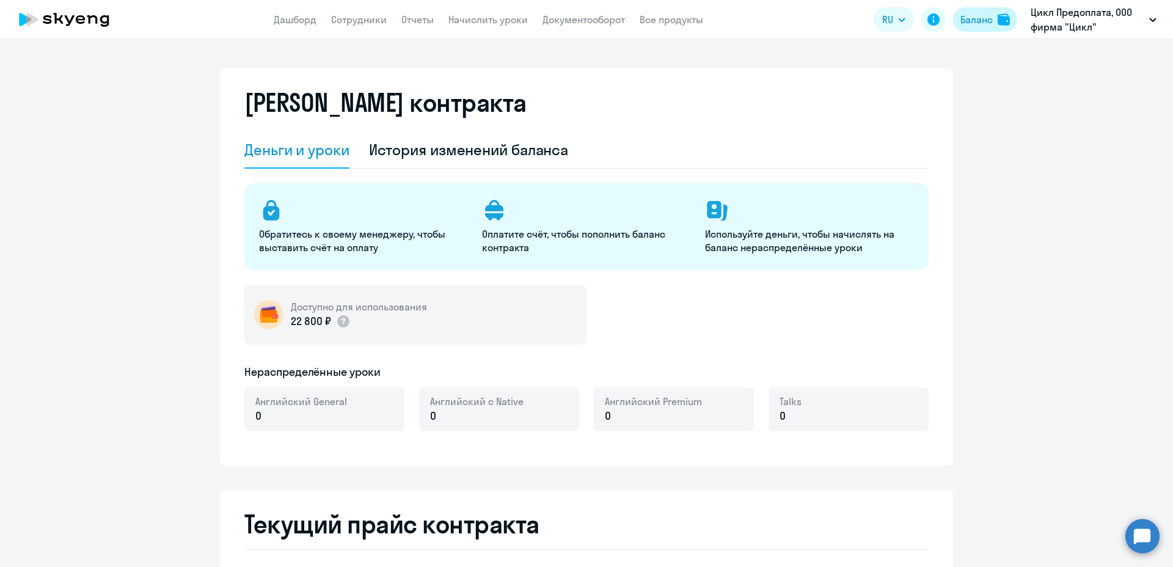
select select "english_adult_not_native_speaker"
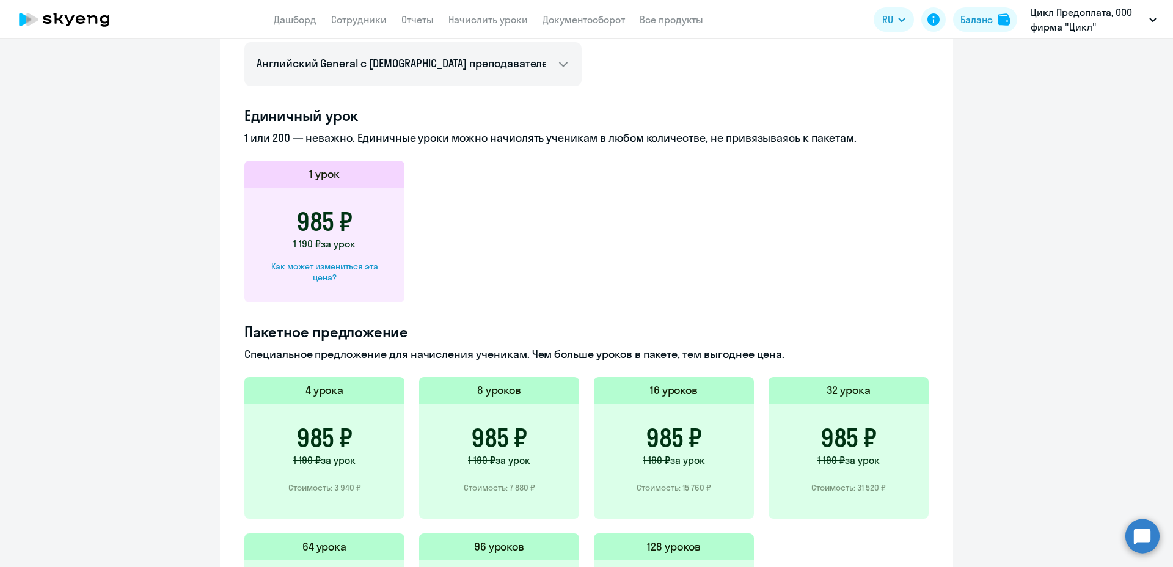
scroll to position [382, 0]
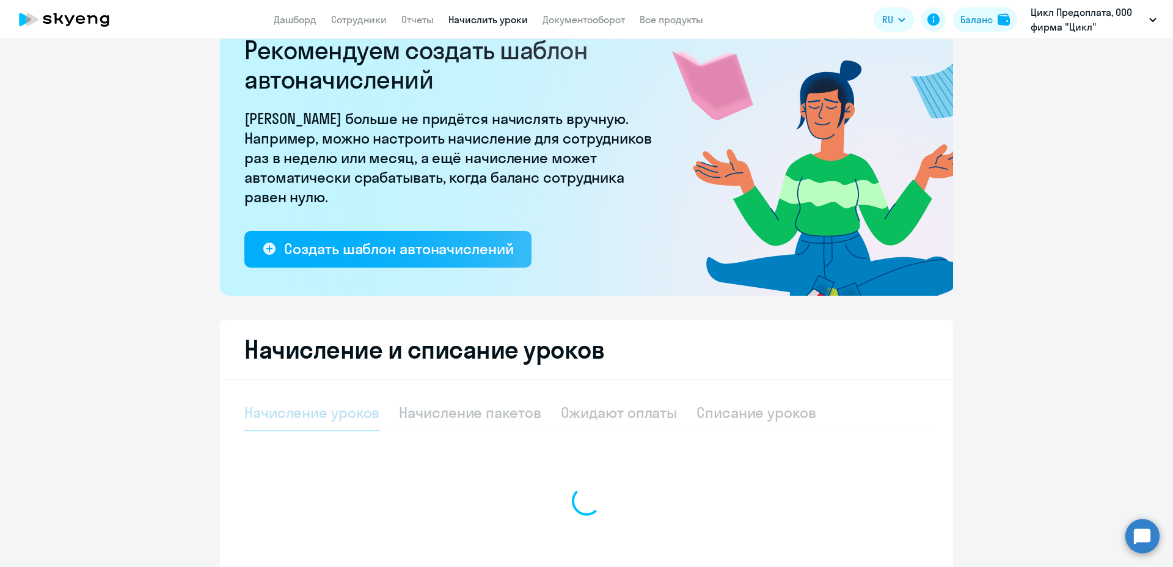
select select "10"
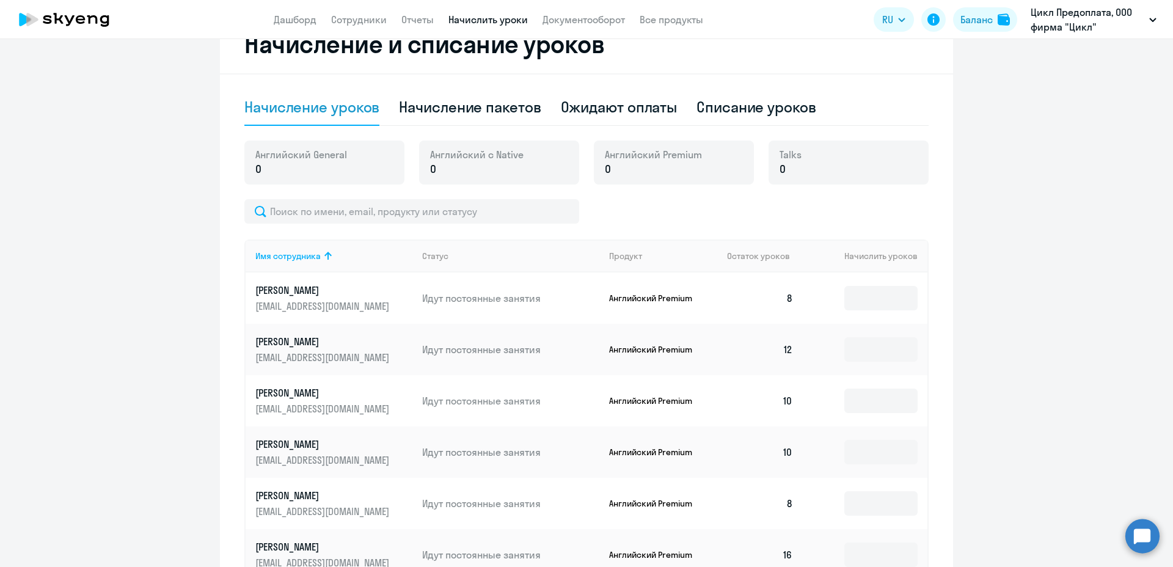
scroll to position [474, 0]
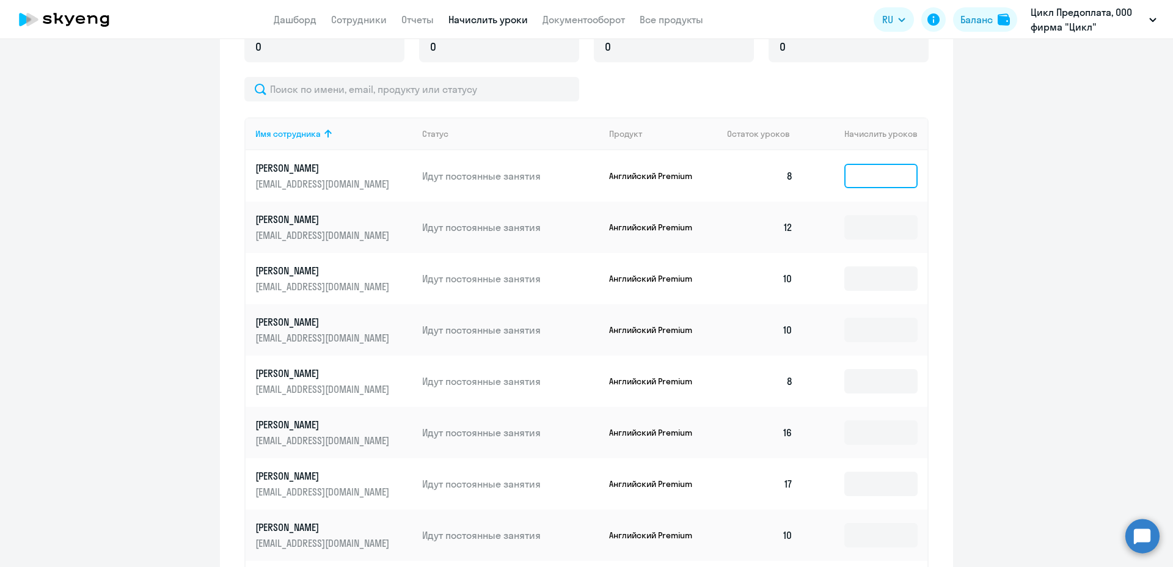
click at [870, 182] on input at bounding box center [880, 176] width 73 height 24
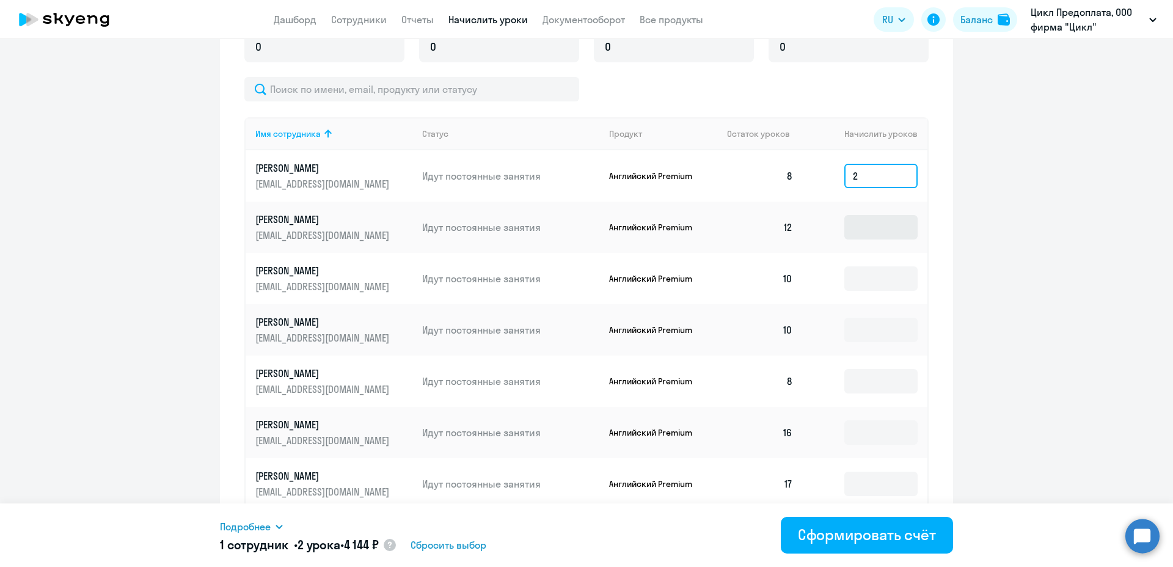
type input "2"
click at [864, 224] on input at bounding box center [880, 227] width 73 height 24
type input "2"
click at [868, 277] on input at bounding box center [880, 278] width 73 height 24
type input "2"
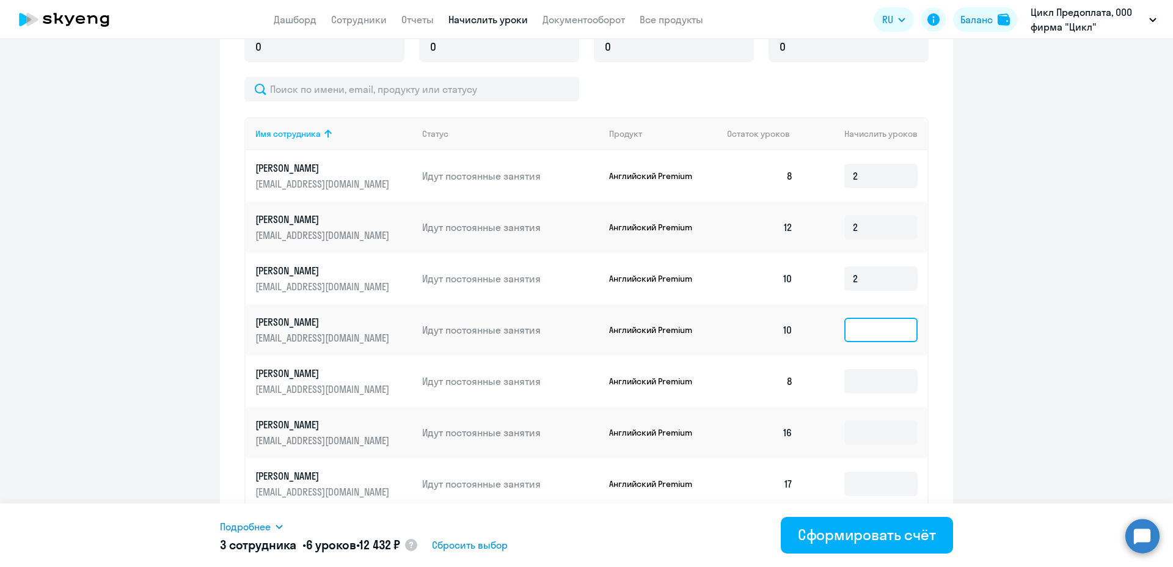
click at [864, 325] on input at bounding box center [880, 330] width 73 height 24
type input "2"
click at [856, 384] on input at bounding box center [880, 381] width 73 height 24
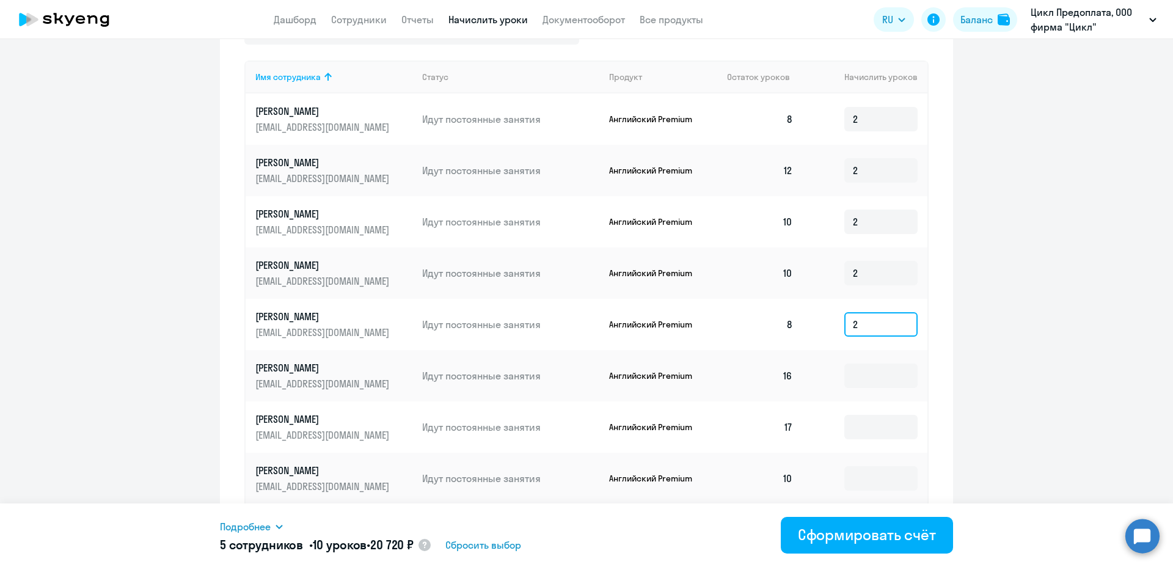
scroll to position [596, 0]
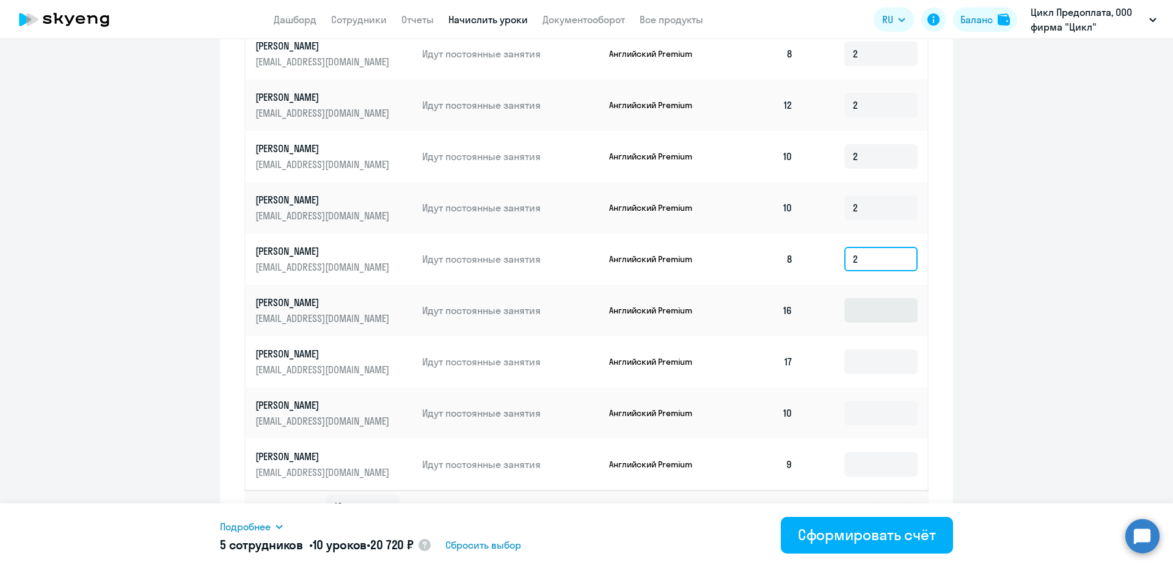
type input "2"
click at [865, 311] on input at bounding box center [880, 310] width 73 height 24
type input "2"
click at [864, 367] on input at bounding box center [880, 361] width 73 height 24
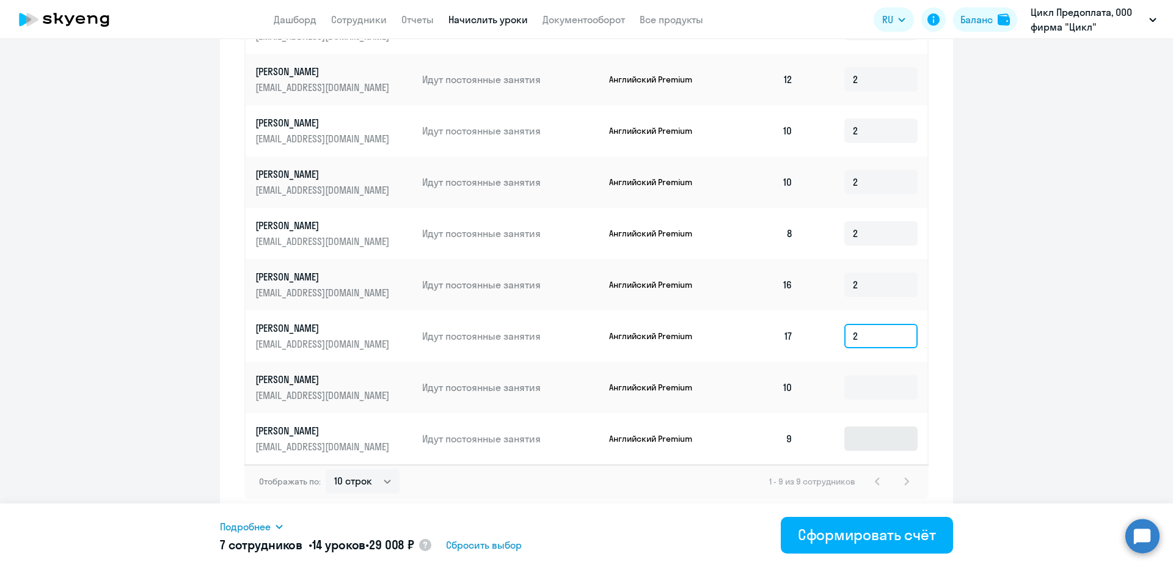
type input "2"
click at [892, 438] on input at bounding box center [880, 438] width 73 height 24
type input "2"
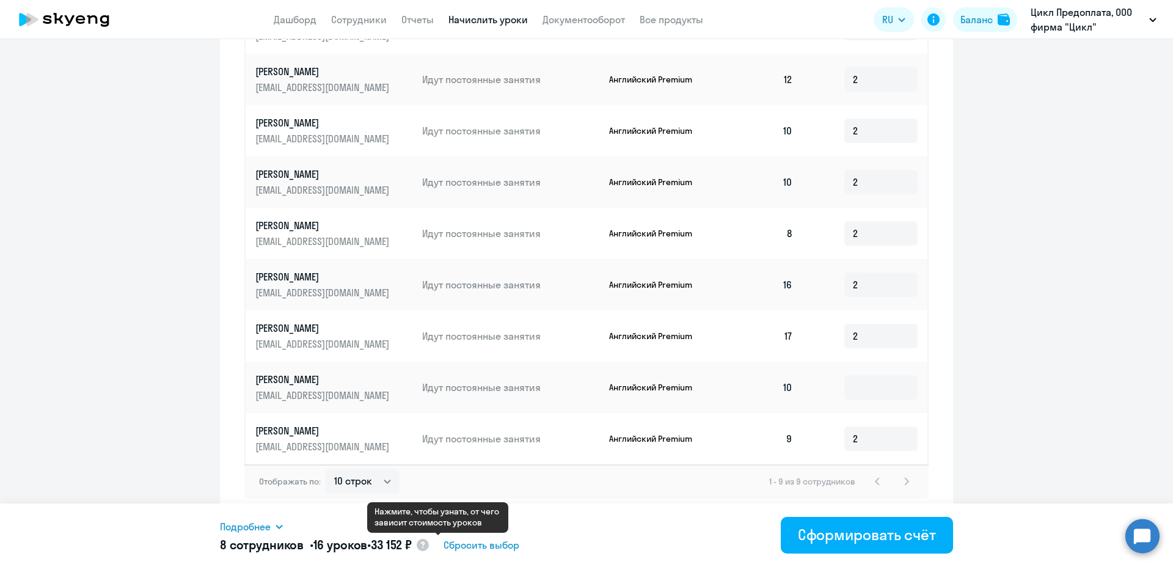
click at [430, 545] on icon at bounding box center [422, 544] width 15 height 15
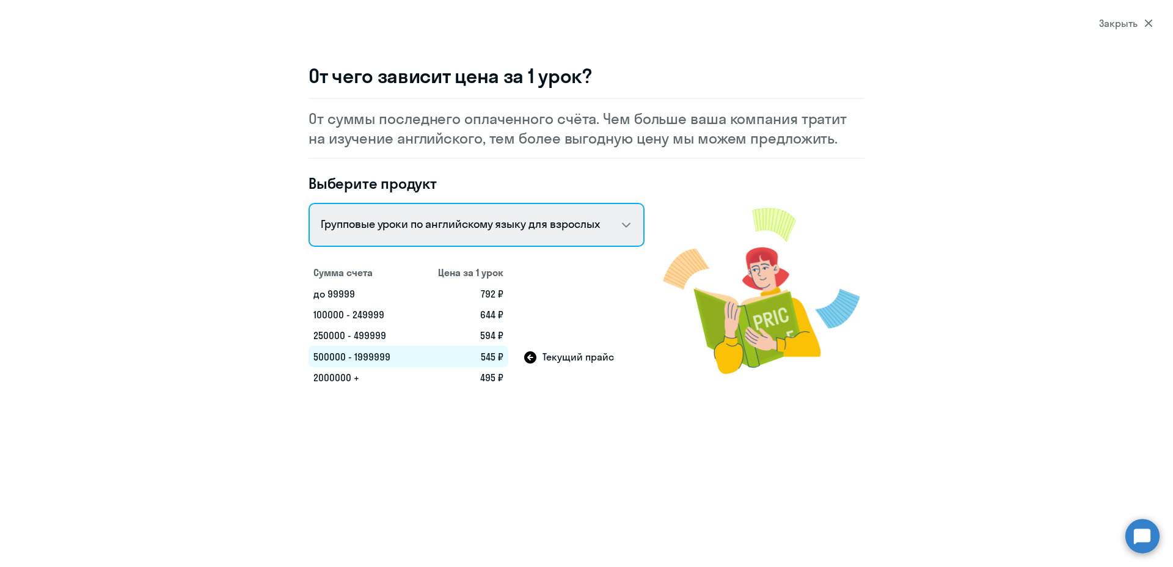
click at [621, 225] on select "Talks 15 минутные разговоры на английском Английский General с русскоговорящим …" at bounding box center [476, 225] width 336 height 44
select select "english_adult_not_native_speaker_premium"
click at [308, 203] on select "Talks 15 минутные разговоры на английском Английский General с русскоговорящим …" at bounding box center [476, 225] width 336 height 44
select select "english_adult_not_native_speaker"
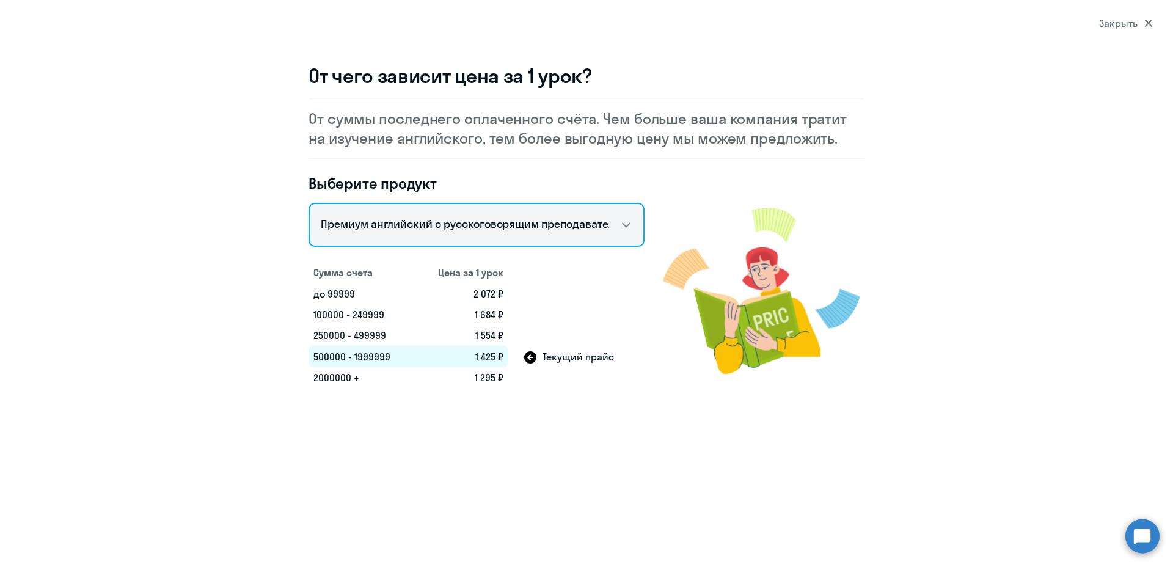
scroll to position [46, 0]
select select "10"
select select "30"
click at [626, 226] on select "Talks 15 минутные разговоры на английском Английский General с русскоговорящим …" at bounding box center [476, 225] width 336 height 44
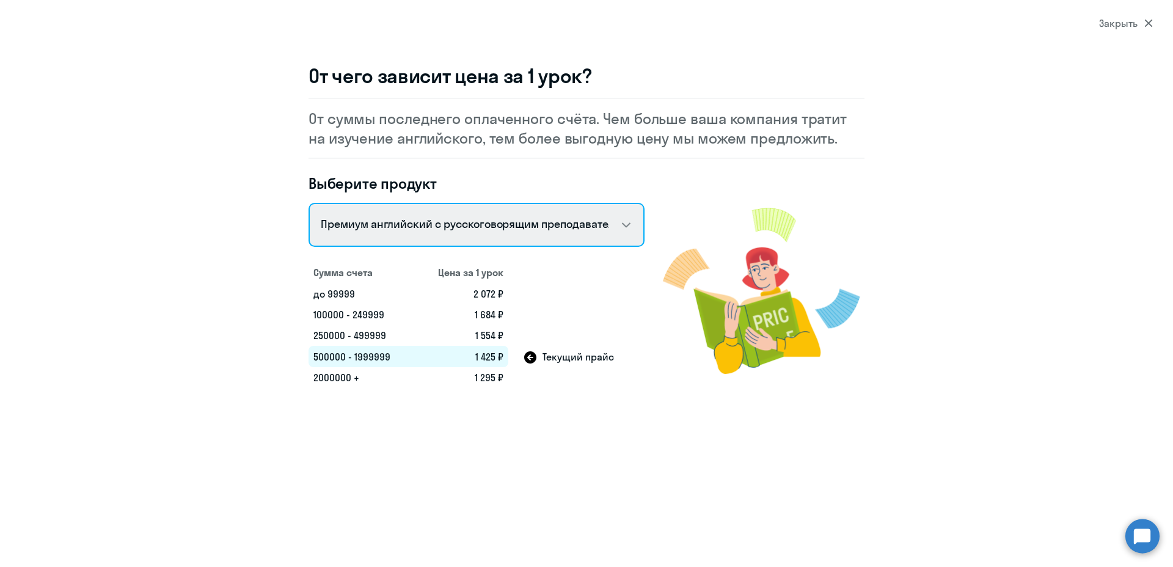
click at [626, 226] on select "Talks 15 минутные разговоры на английском Английский General с русскоговорящим …" at bounding box center [476, 225] width 336 height 44
click at [631, 222] on select "Talks 15 минутные разговоры на английском Английский General с русскоговорящим …" at bounding box center [476, 225] width 336 height 44
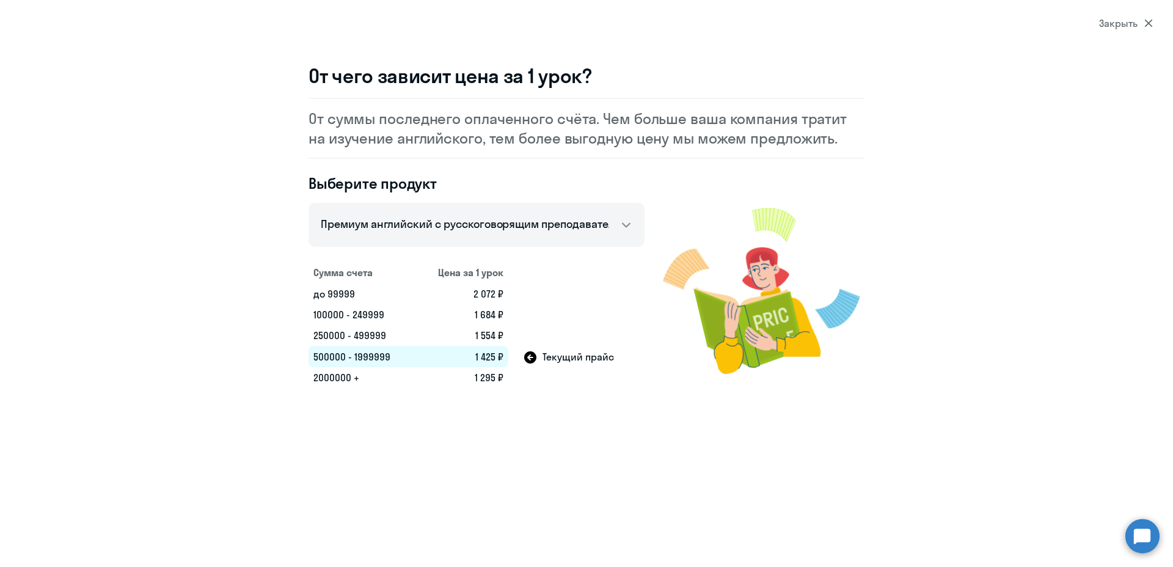
click at [1153, 24] on section "Закрыть От чего зависит цена за 1 урок? От суммы последнего оплаченного счёта. …" at bounding box center [586, 283] width 1173 height 567
click at [1148, 25] on icon at bounding box center [1148, 23] width 9 height 9
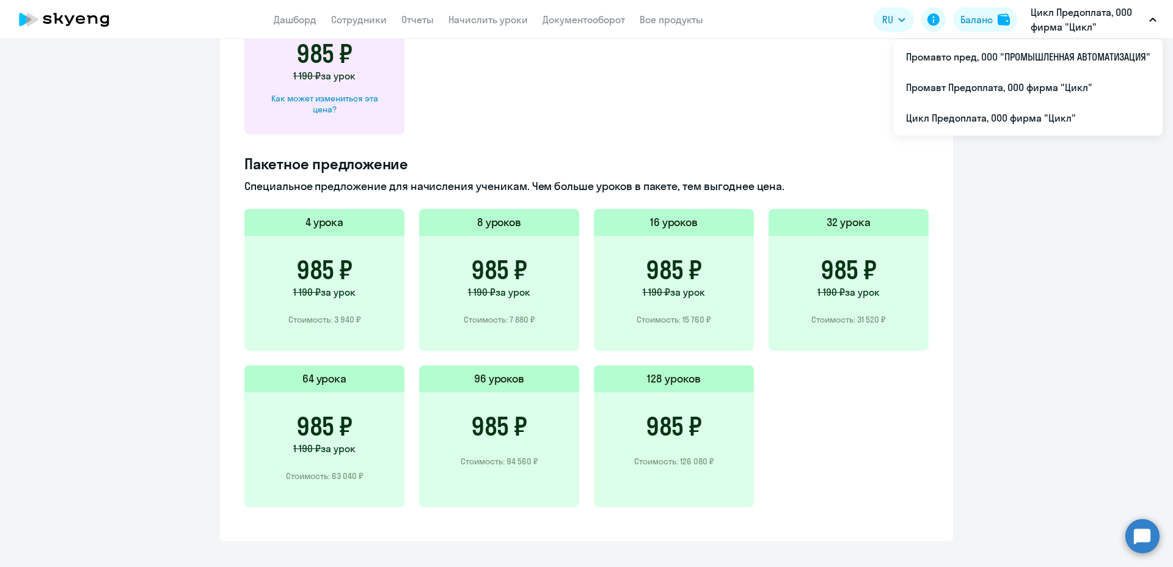
scroll to position [428, 0]
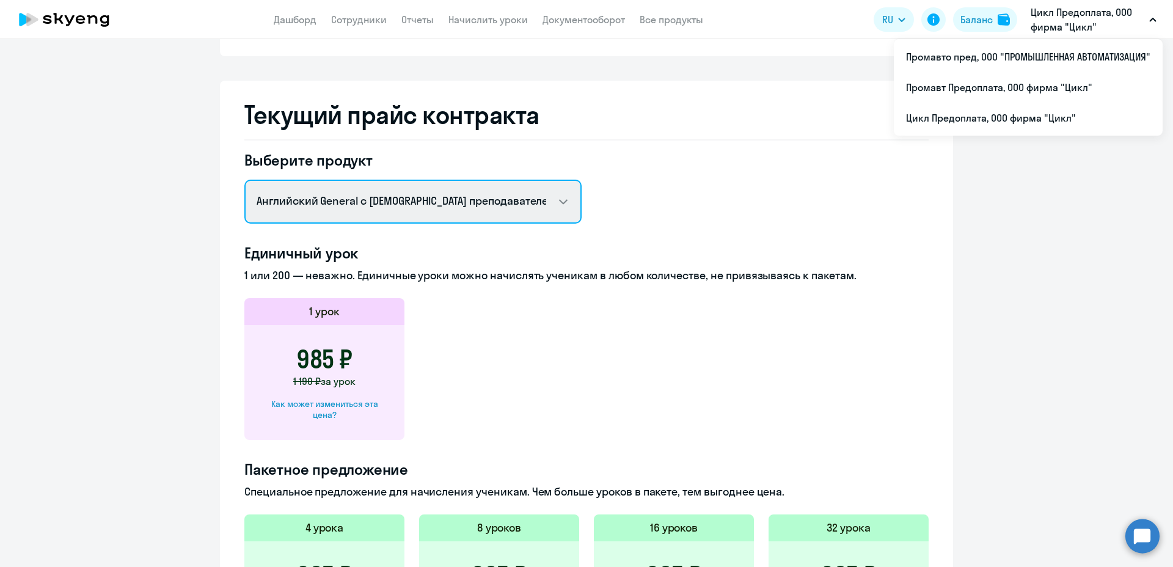
click at [559, 201] on select "Английский General с русскоговорящим преподавателем Английский General с [DEMOG…" at bounding box center [412, 202] width 337 height 44
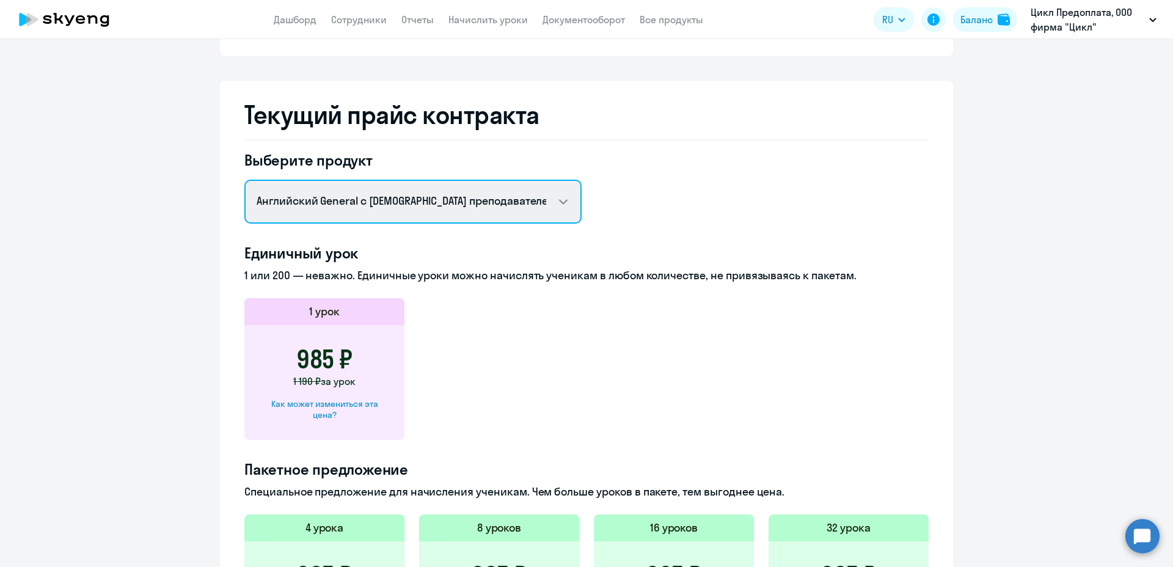
click at [562, 200] on select "Английский General с русскоговорящим преподавателем Английский General с [DEMOG…" at bounding box center [412, 202] width 337 height 44
click at [555, 202] on select "Английский General с русскоговорящим преподавателем Английский General с [DEMOG…" at bounding box center [412, 202] width 337 height 44
click at [244, 180] on select "Английский General с русскоговорящим преподавателем Английский General с [DEMOG…" at bounding box center [412, 202] width 337 height 44
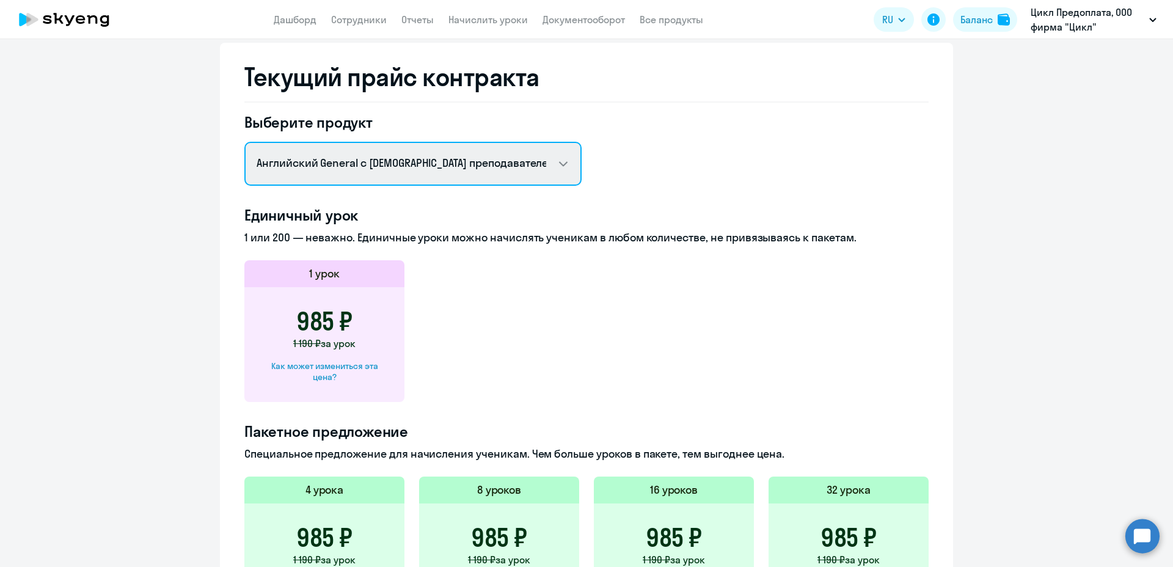
scroll to position [443, 0]
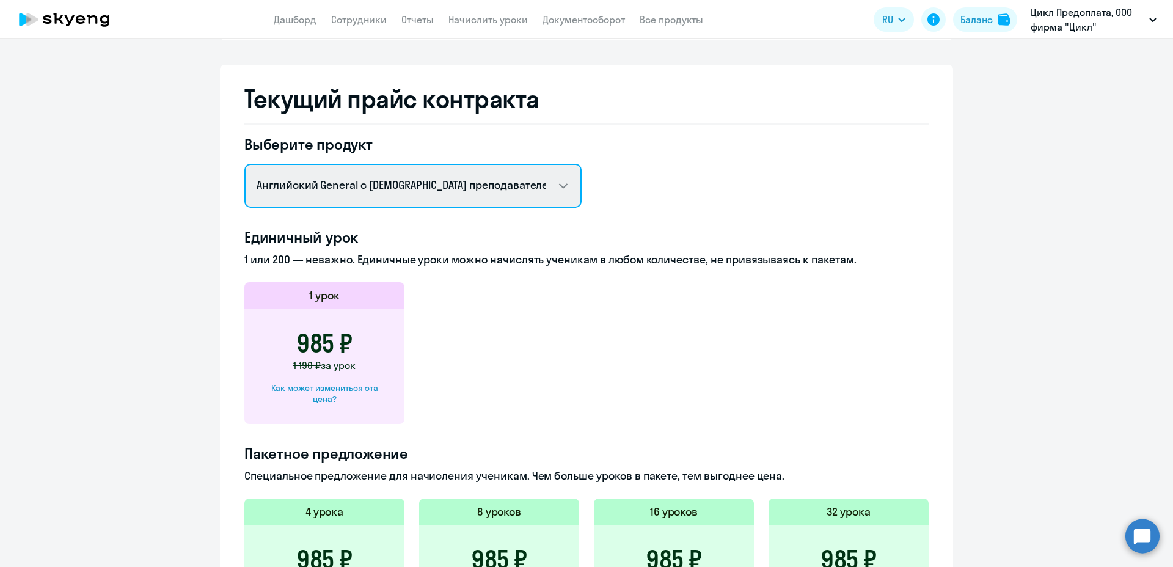
click at [558, 187] on select "Английский General с русскоговорящим преподавателем Английский General с [DEMOG…" at bounding box center [412, 186] width 337 height 44
select select "english_adult_not_native_speaker_premium"
click at [244, 164] on select "Английский General с русскоговорящим преподавателем Английский General с [DEMOG…" at bounding box center [412, 186] width 337 height 44
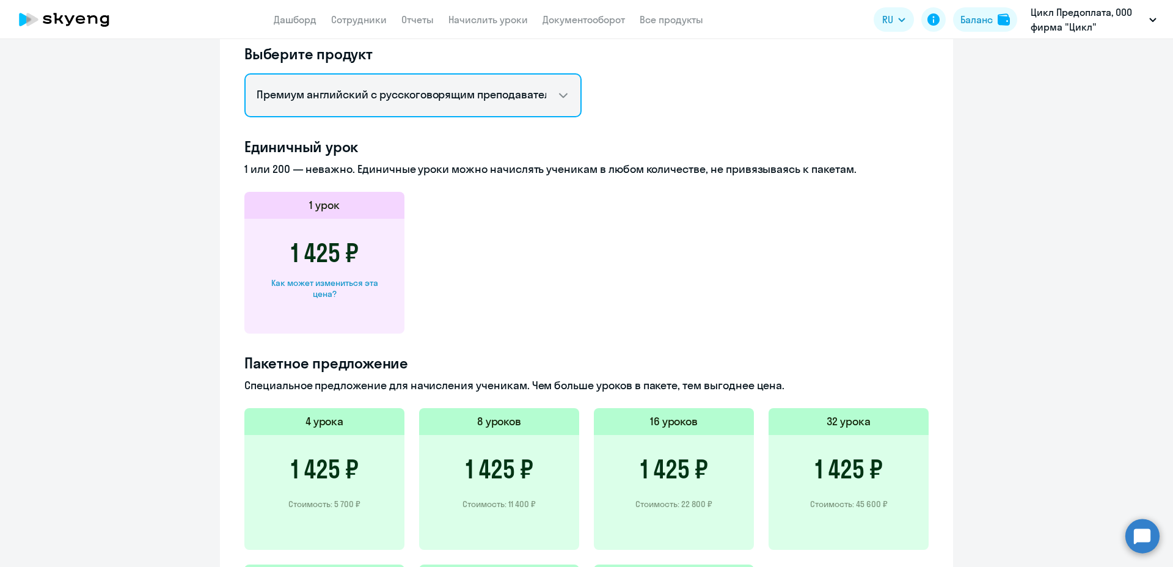
scroll to position [566, 0]
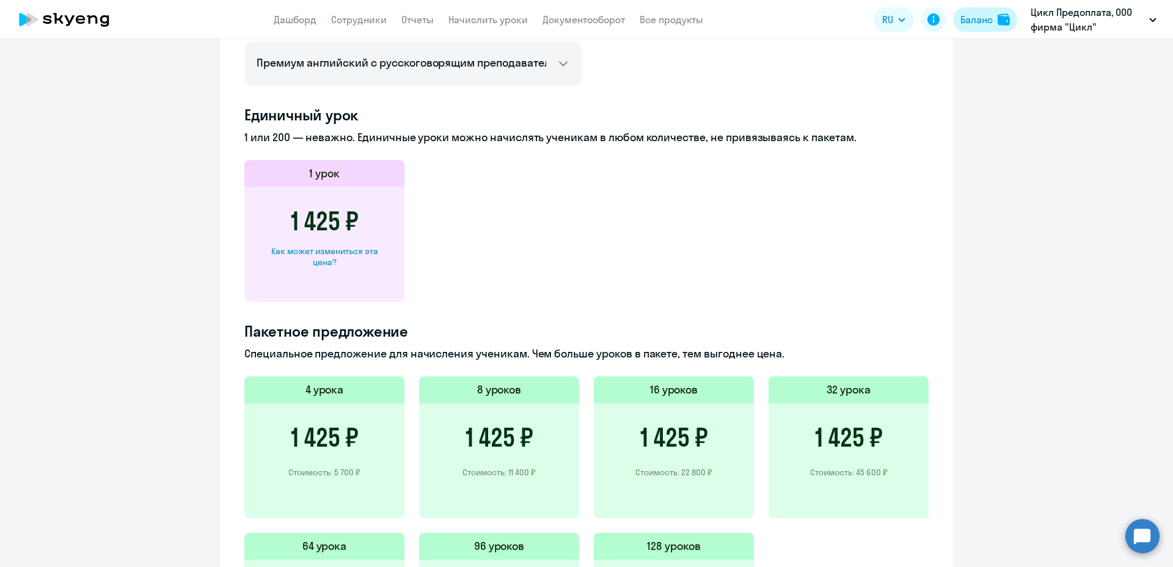
click at [982, 22] on div "Баланс" at bounding box center [976, 19] width 32 height 15
click at [975, 21] on div "Баланс" at bounding box center [976, 19] width 32 height 15
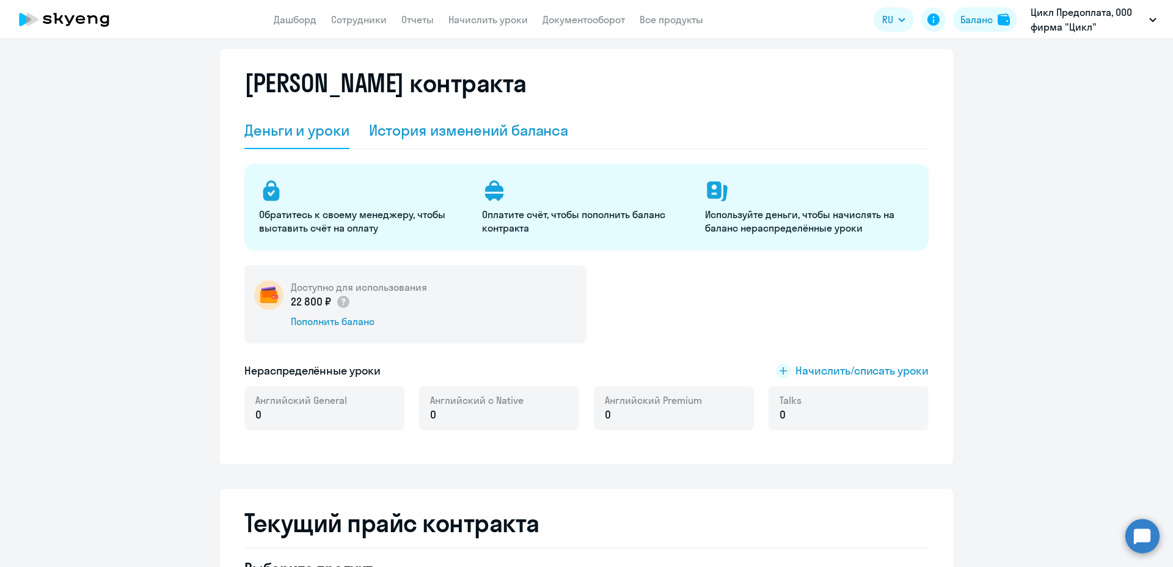
scroll to position [0, 0]
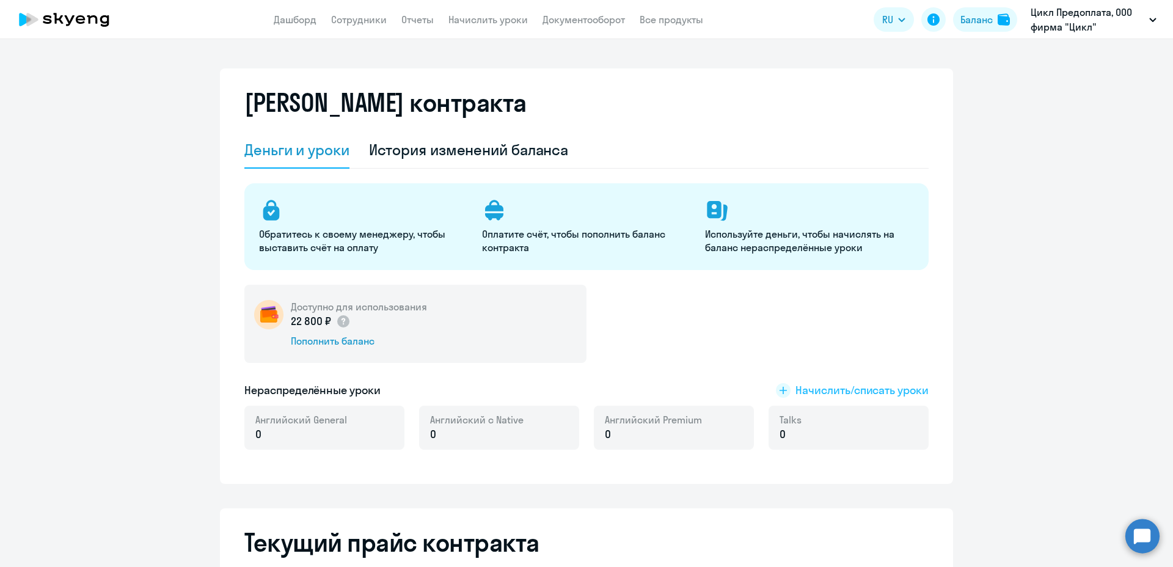
click at [814, 392] on span "Начислить/списать уроки" at bounding box center [861, 390] width 133 height 16
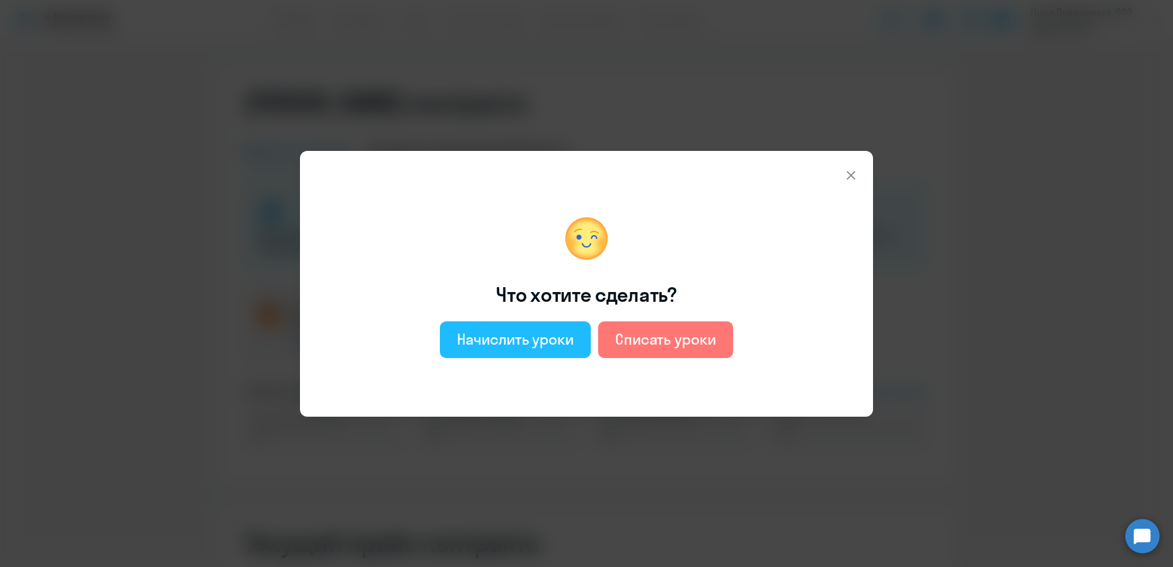
click at [553, 346] on div "Начислить уроки" at bounding box center [515, 339] width 117 height 20
select select "english_adult_not_native_speaker"
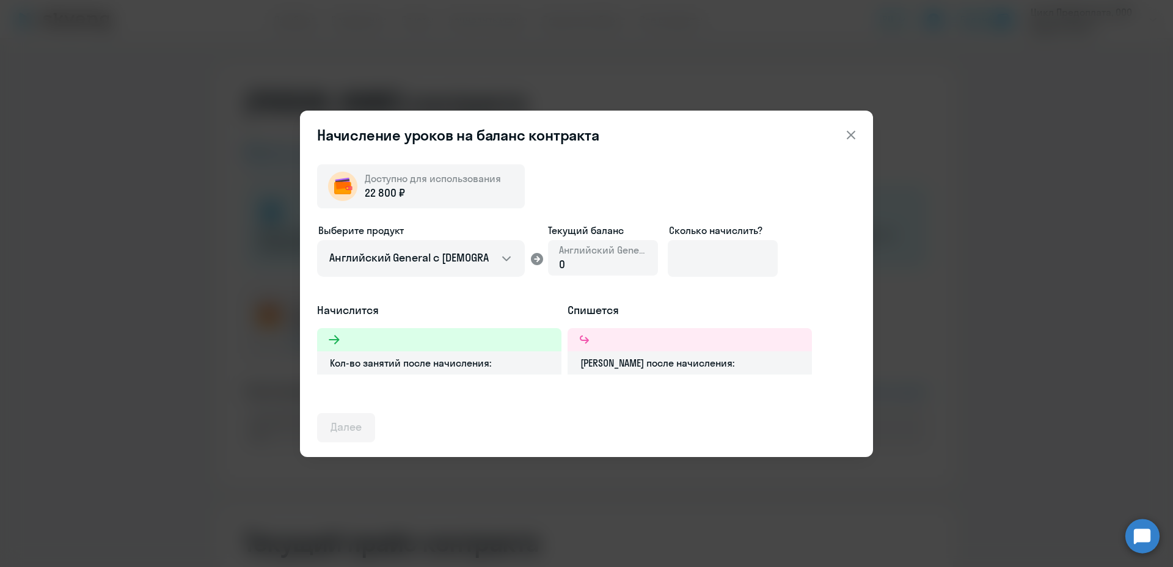
click at [375, 365] on div "Кол-во занятий после начисления:" at bounding box center [439, 362] width 244 height 23
click at [396, 341] on div at bounding box center [439, 339] width 244 height 23
click at [705, 264] on div "Сколько начислить?" at bounding box center [723, 250] width 110 height 54
click at [701, 263] on input at bounding box center [723, 258] width 110 height 37
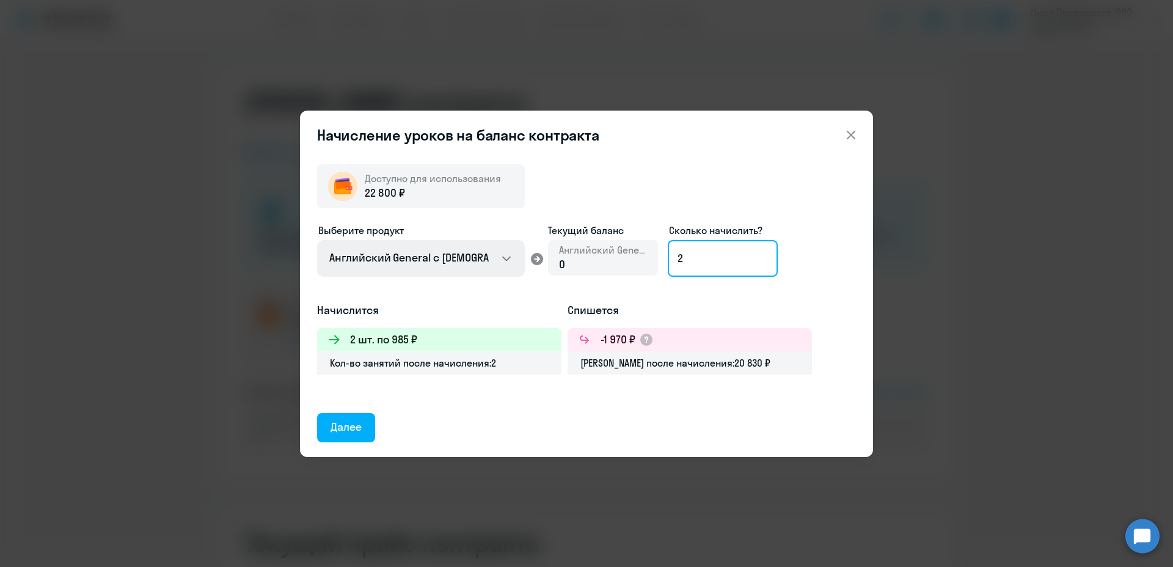
type input "2"
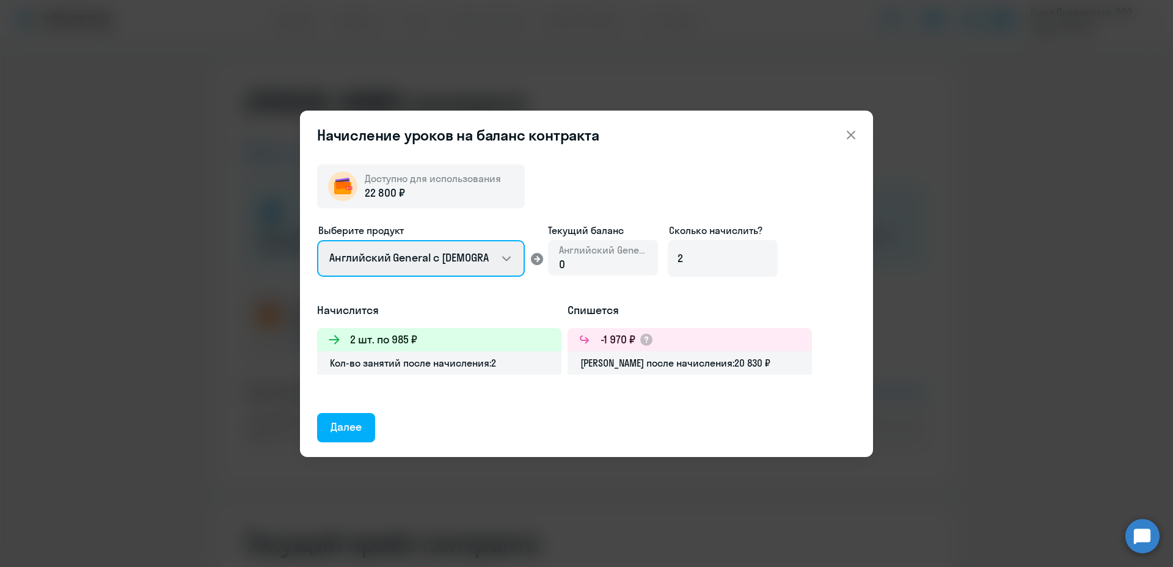
click at [506, 260] on select "Английский General с [DEMOGRAPHIC_DATA] преподавателем Английский General с [DE…" at bounding box center [421, 258] width 208 height 37
select select "english_adult_not_native_speaker_premium"
click at [317, 240] on select "Английский General с [DEMOGRAPHIC_DATA] преподавателем Английский General с [DE…" at bounding box center [421, 258] width 208 height 37
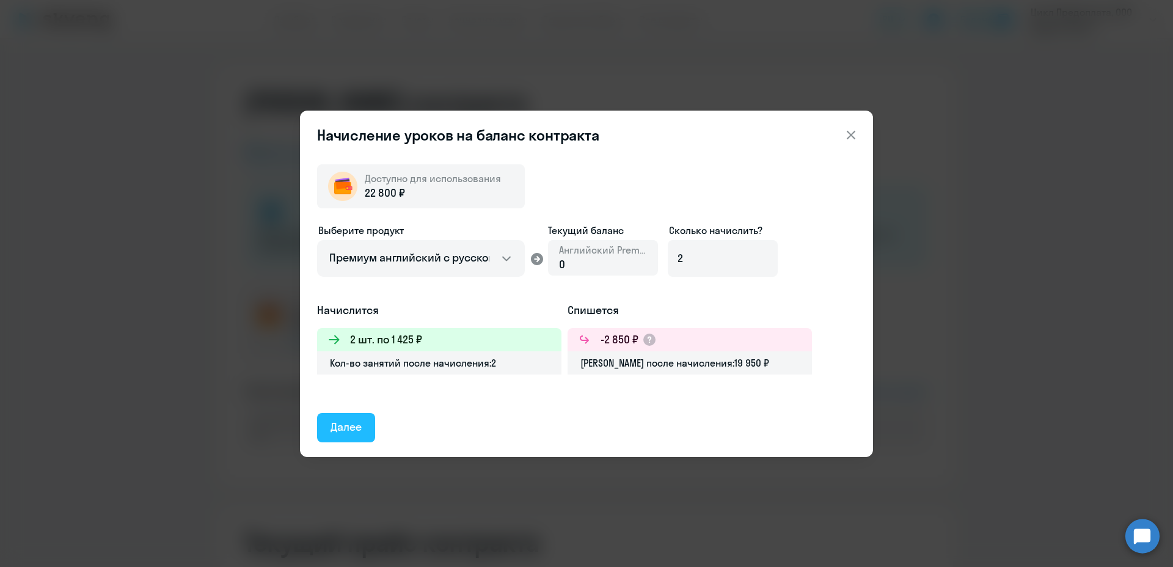
click at [361, 426] on div "Далее" at bounding box center [345, 427] width 31 height 16
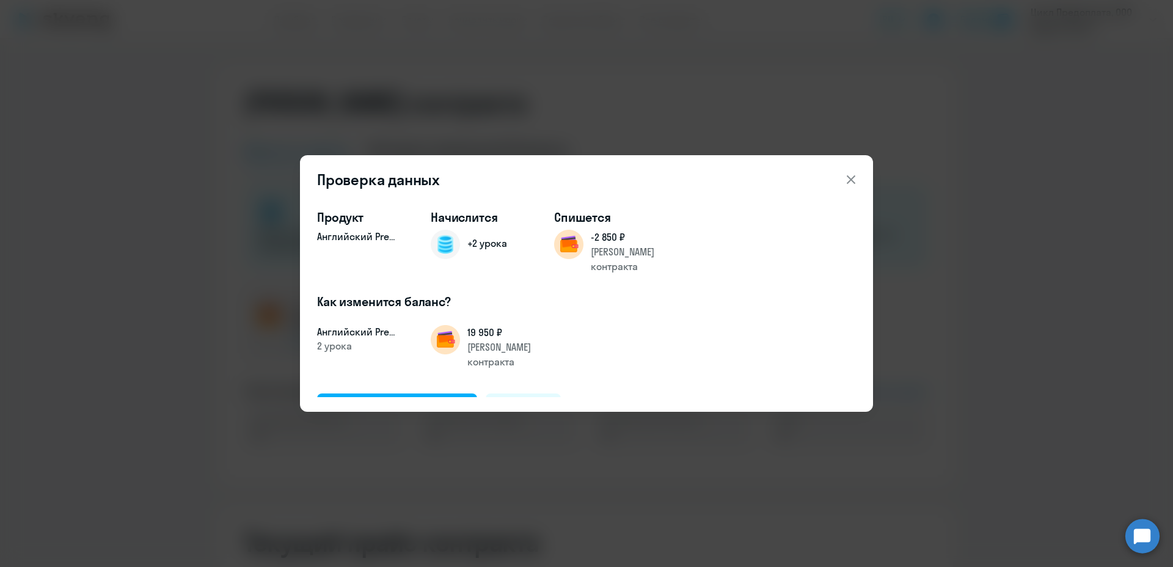
click at [845, 181] on icon at bounding box center [850, 179] width 15 height 15
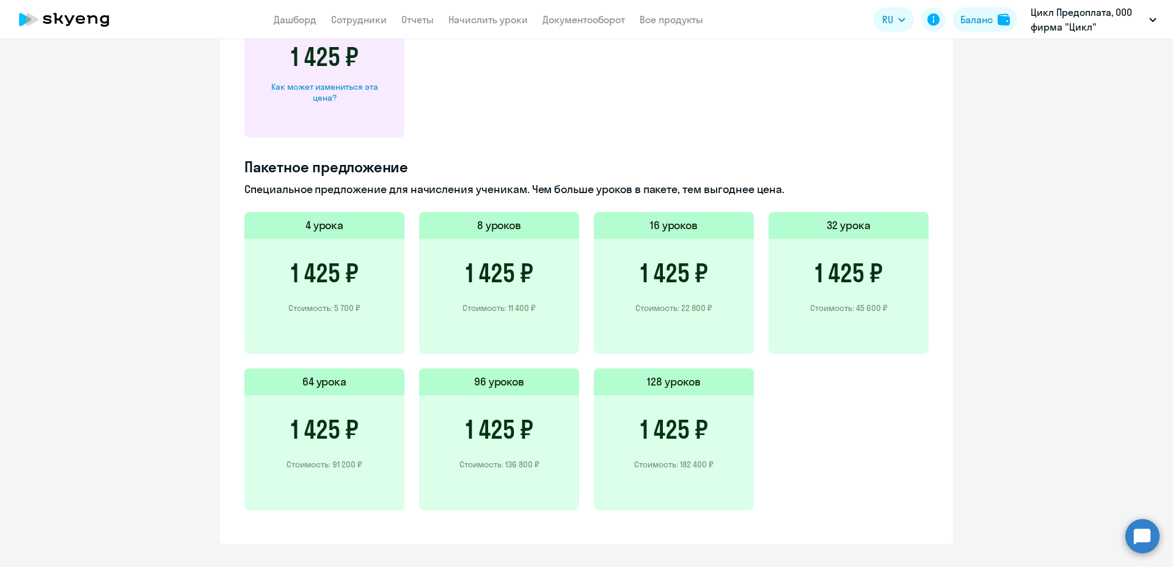
scroll to position [749, 0]
